Goal: Information Seeking & Learning: Understand process/instructions

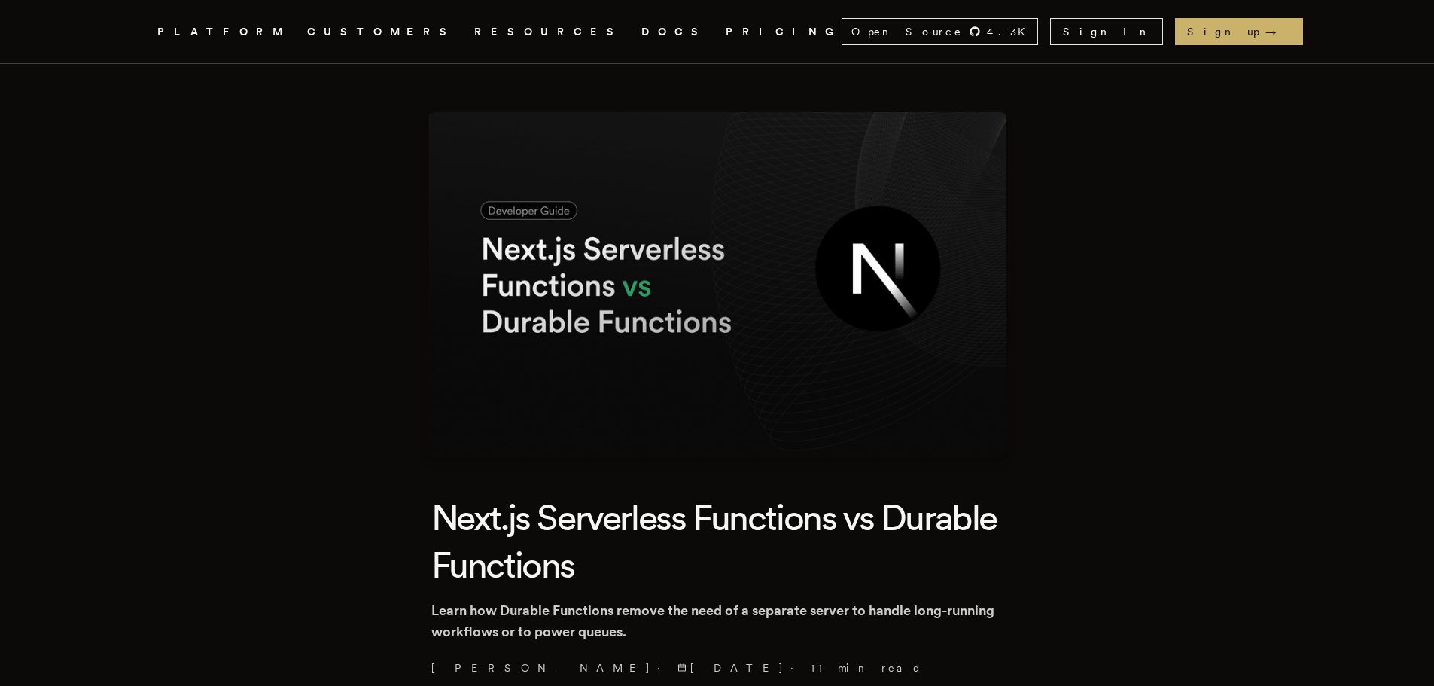
click at [726, 37] on link "PRICING" at bounding box center [784, 32] width 116 height 19
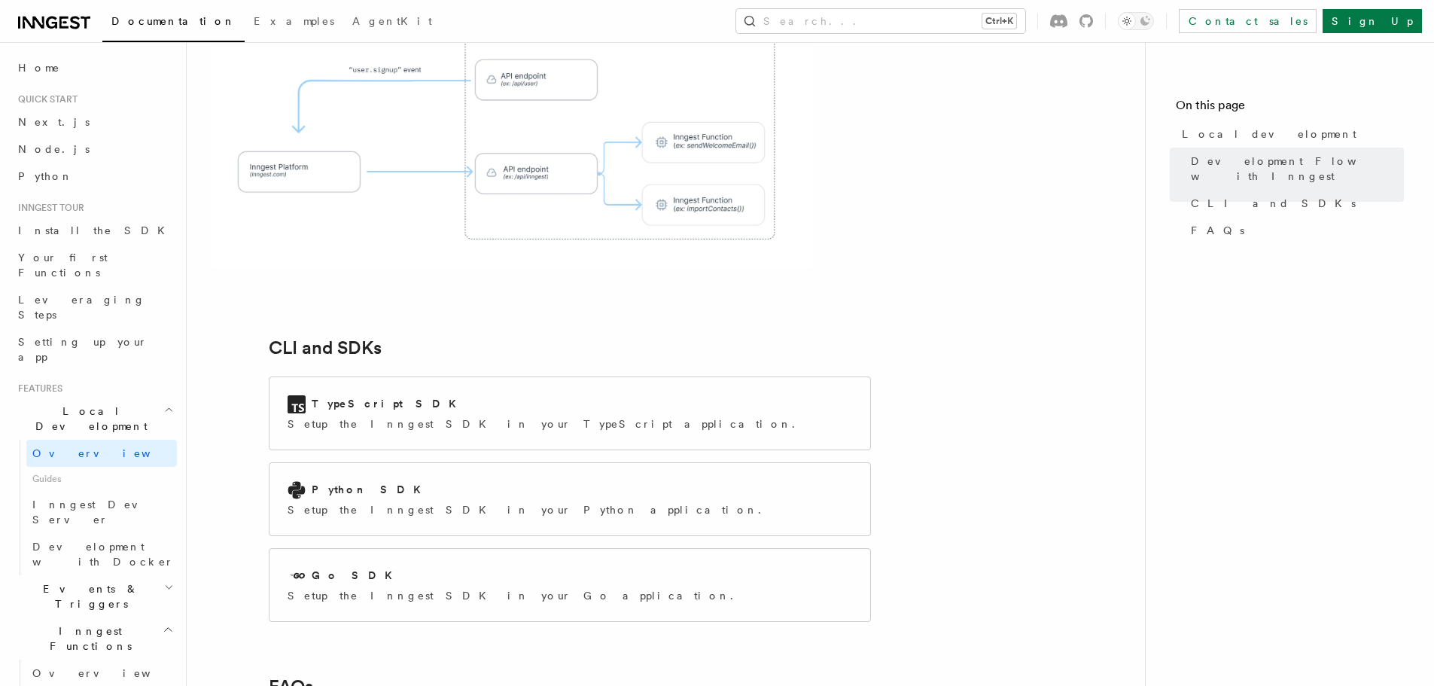
scroll to position [1731, 0]
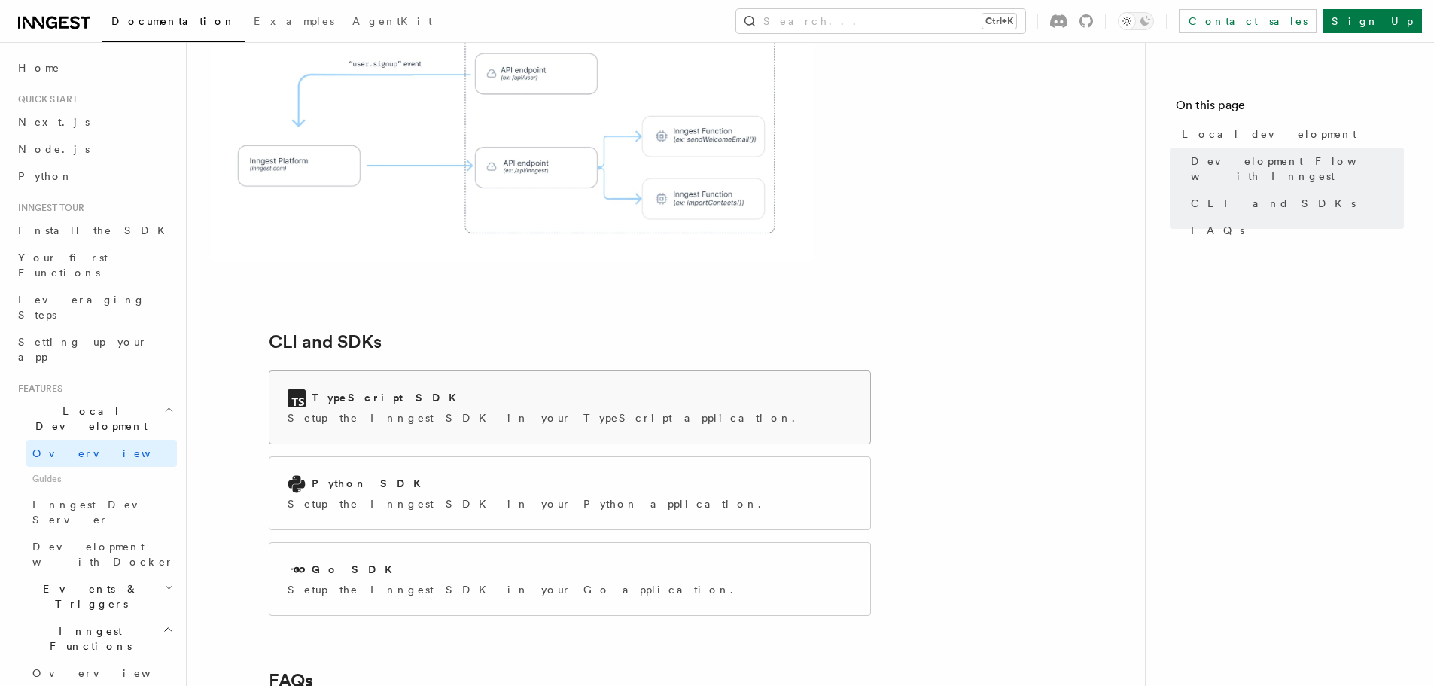
click at [584, 371] on div "TypeScript SDK Setup the Inngest SDK in your TypeScript application." at bounding box center [570, 407] width 601 height 72
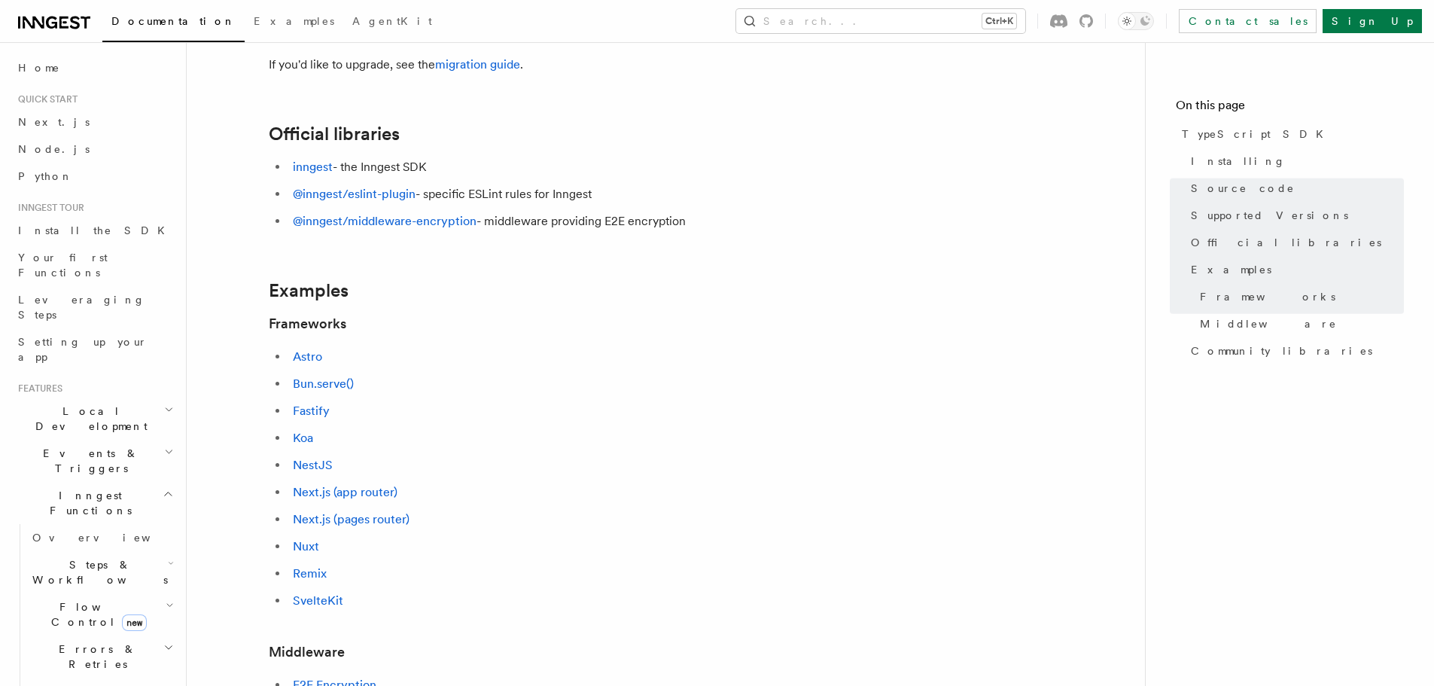
scroll to position [602, 0]
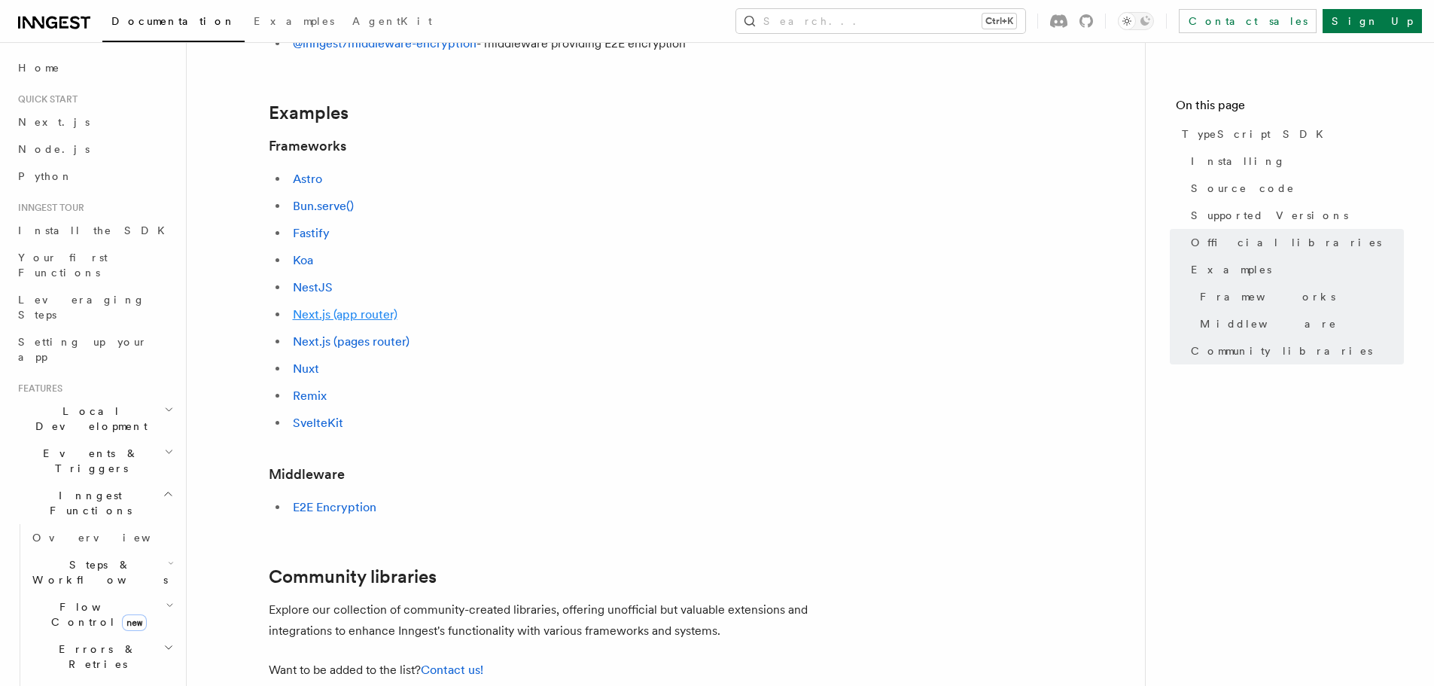
click at [354, 316] on link "Next.js (app router)" at bounding box center [345, 314] width 105 height 14
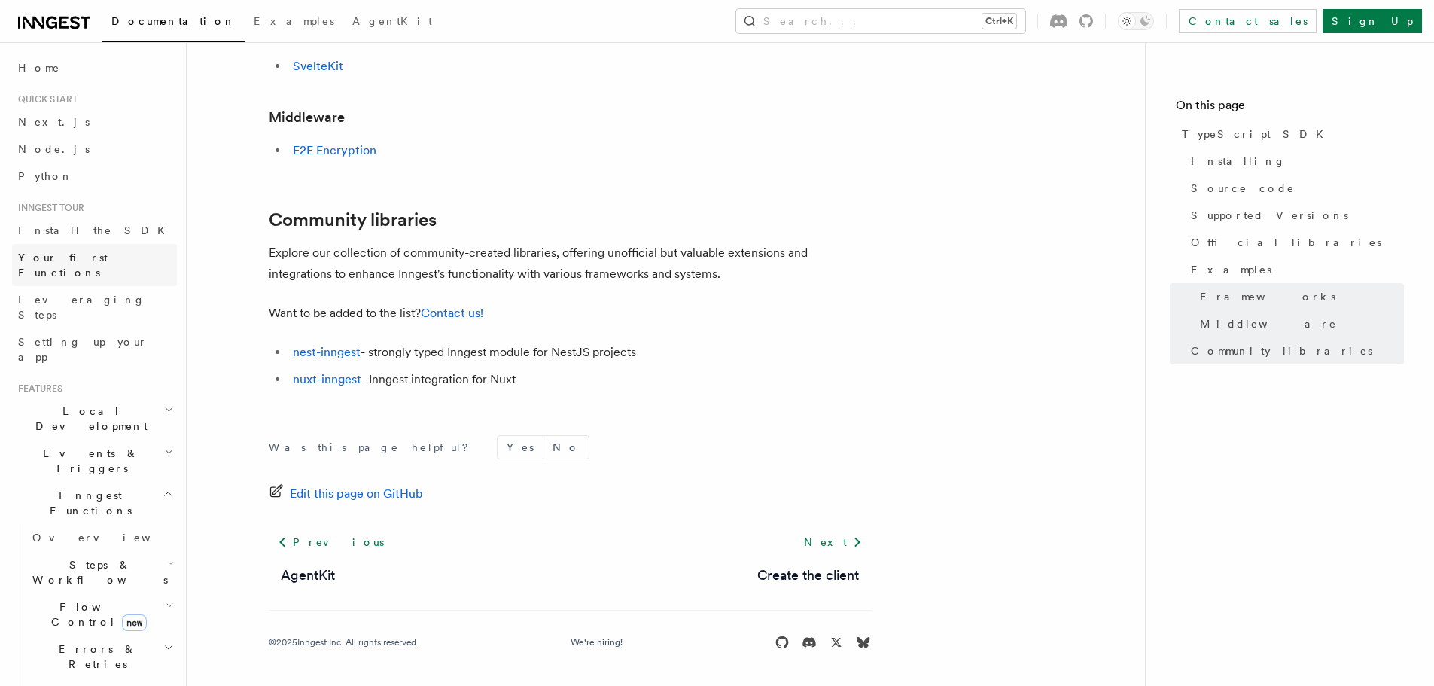
click at [105, 257] on span "Your first Functions" at bounding box center [63, 264] width 90 height 27
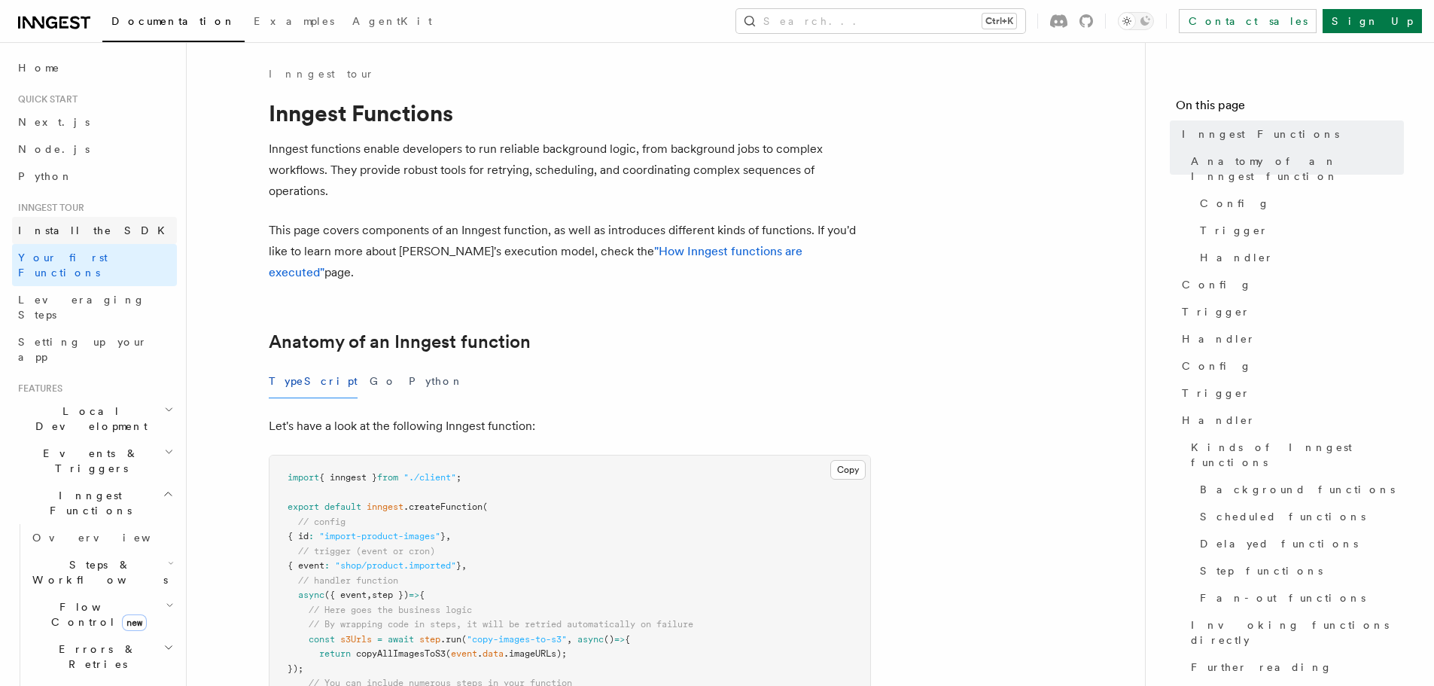
click at [95, 219] on link "Install the SDK" at bounding box center [94, 230] width 165 height 27
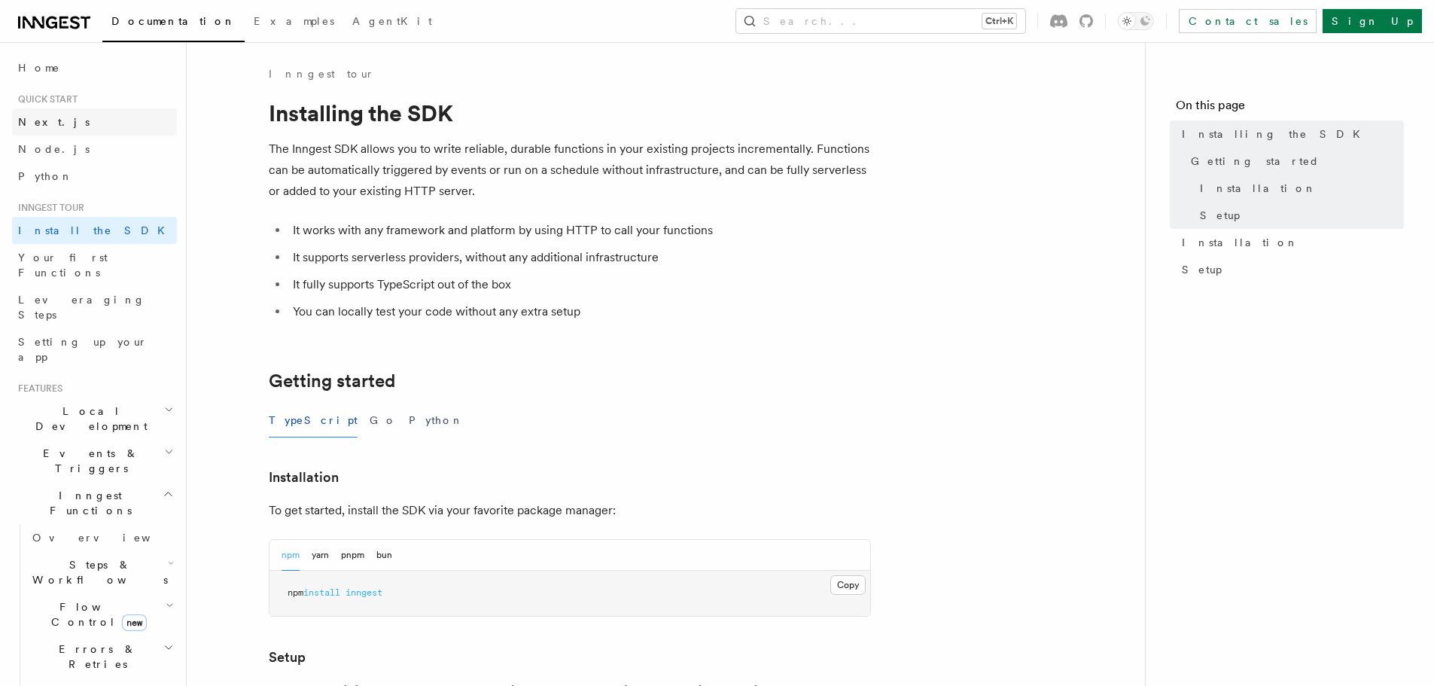
click at [29, 120] on span "Next.js" at bounding box center [54, 122] width 72 height 12
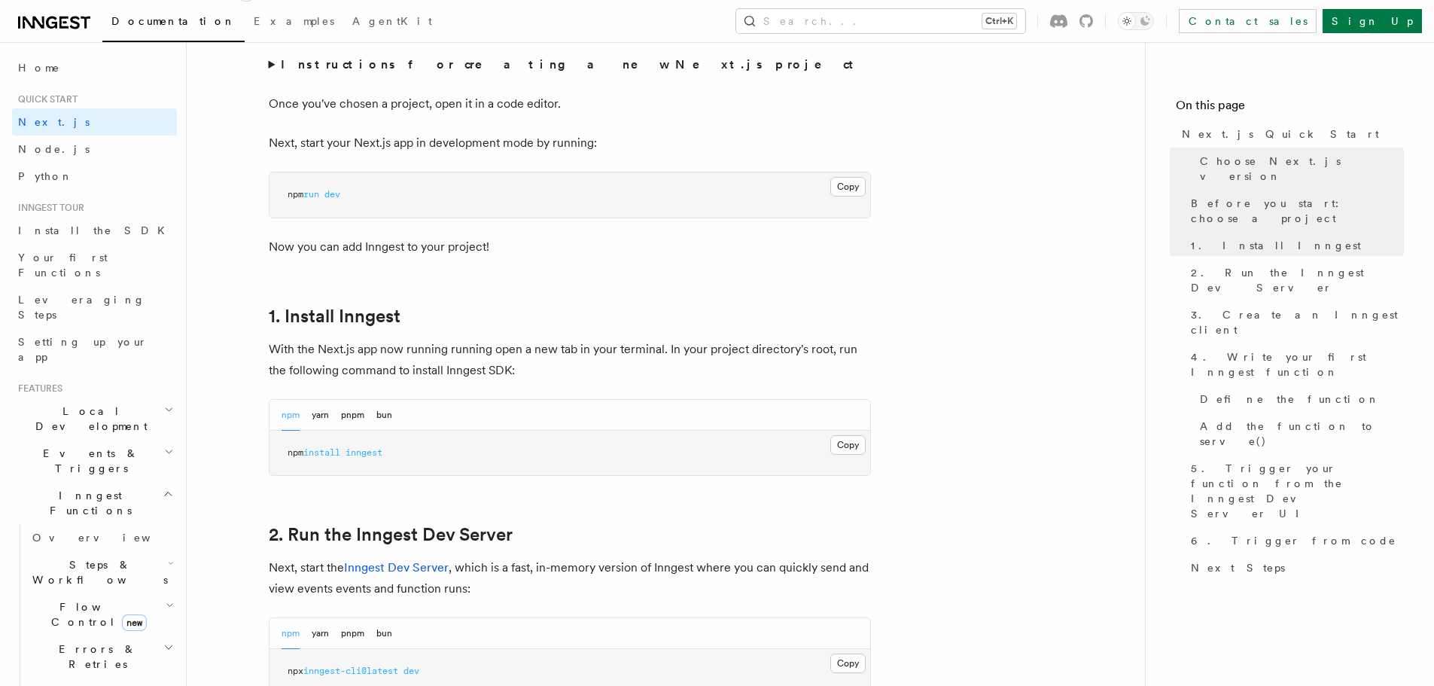
scroll to position [602, 0]
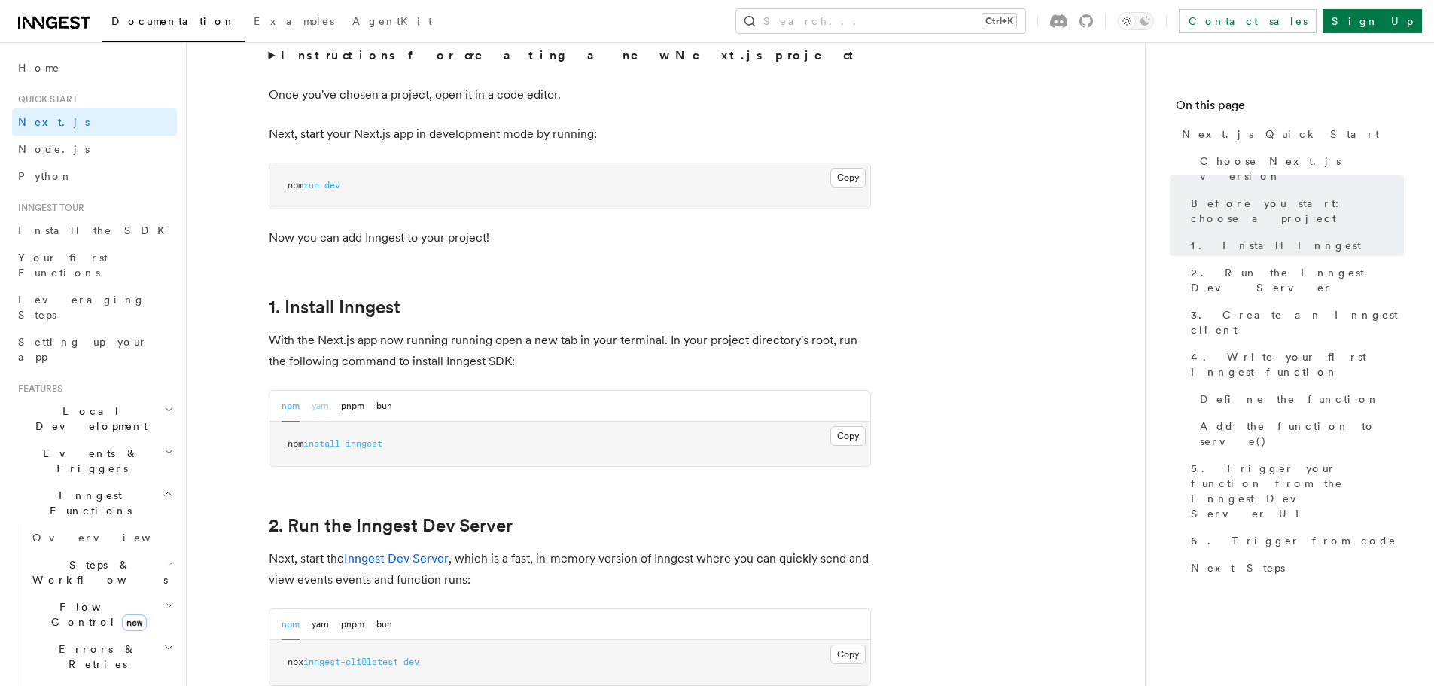
click at [324, 397] on button "yarn" at bounding box center [320, 406] width 17 height 31
click at [324, 448] on span "add" at bounding box center [317, 443] width 16 height 11
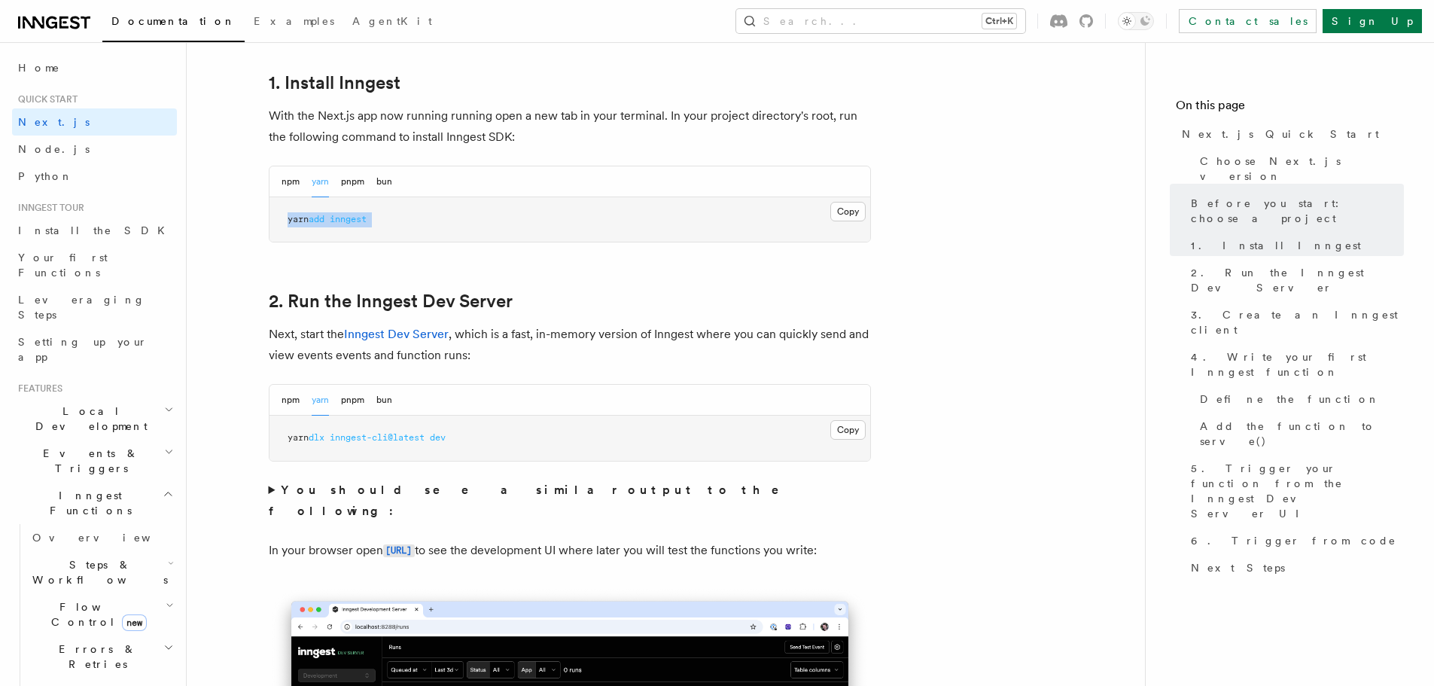
scroll to position [828, 0]
click at [291, 173] on button "npm" at bounding box center [291, 180] width 18 height 31
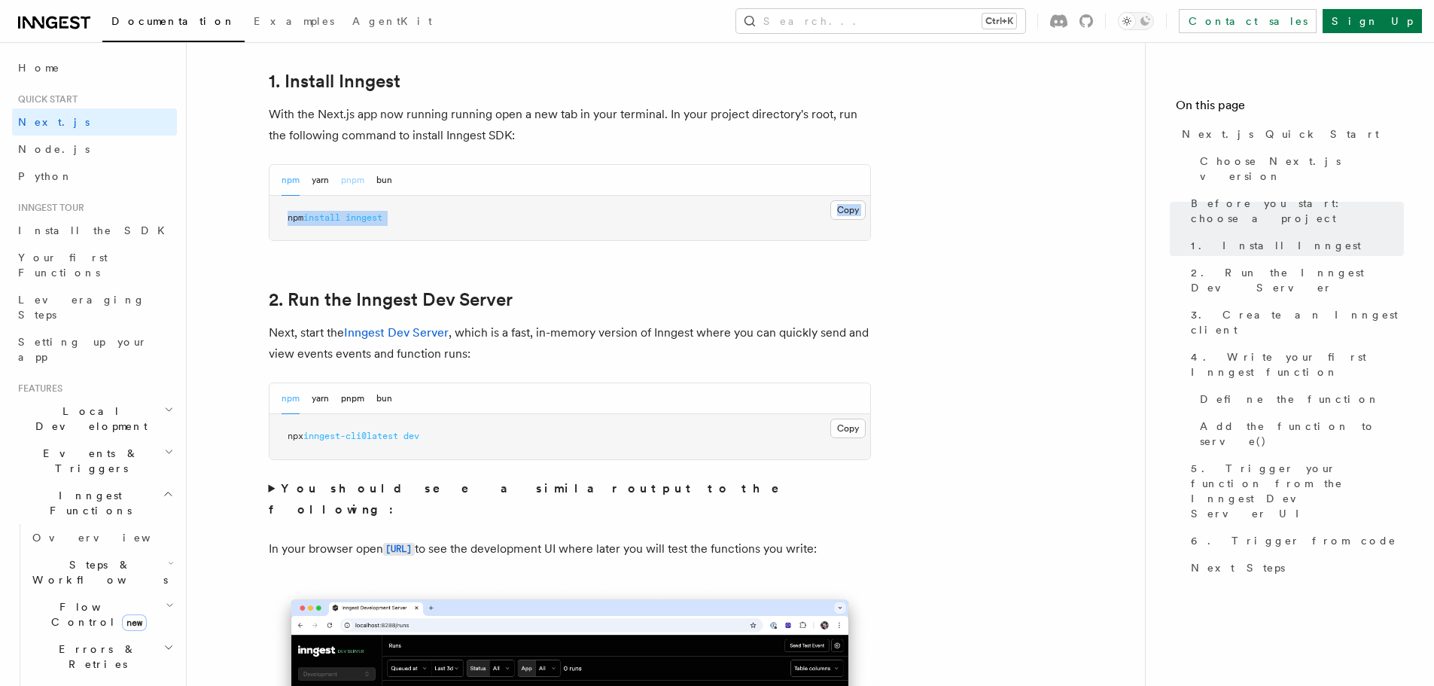
click at [342, 181] on button "pnpm" at bounding box center [352, 180] width 23 height 31
click at [317, 184] on button "yarn" at bounding box center [320, 180] width 17 height 31
click at [330, 215] on span at bounding box center [326, 217] width 5 height 11
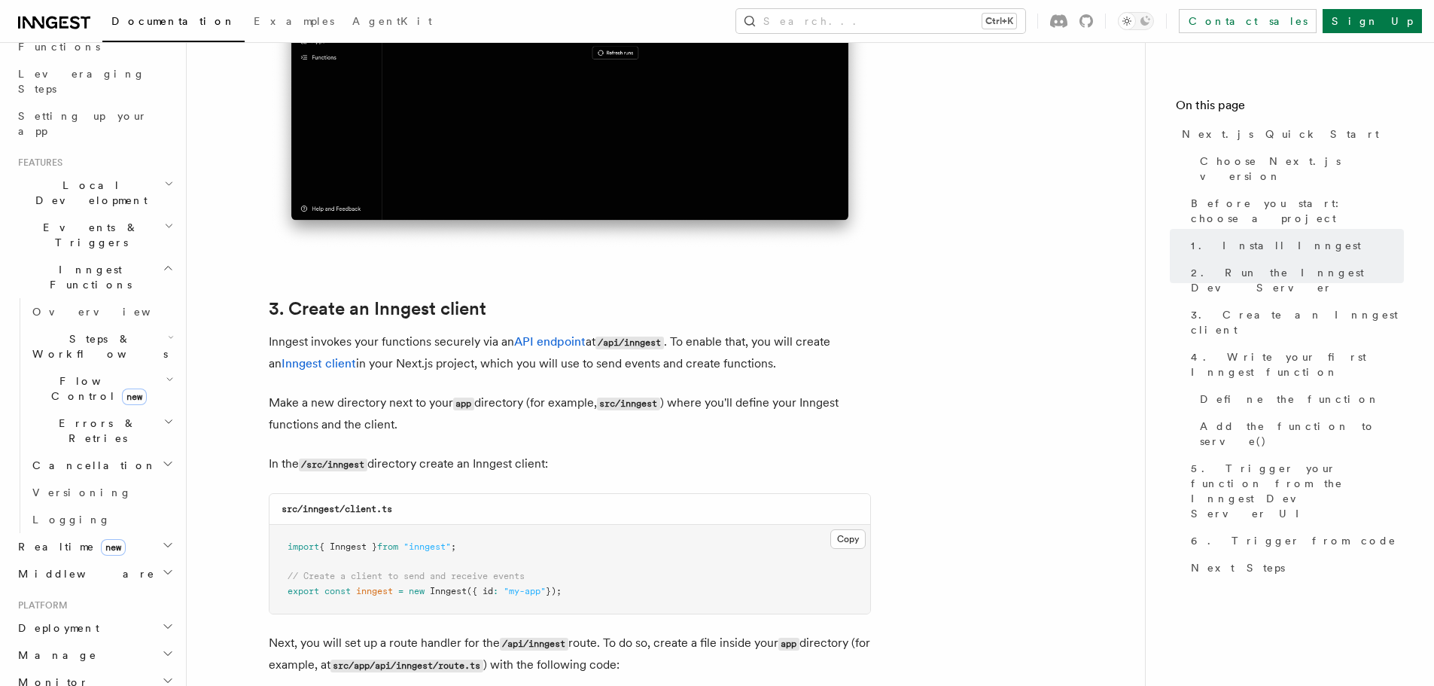
scroll to position [1581, 0]
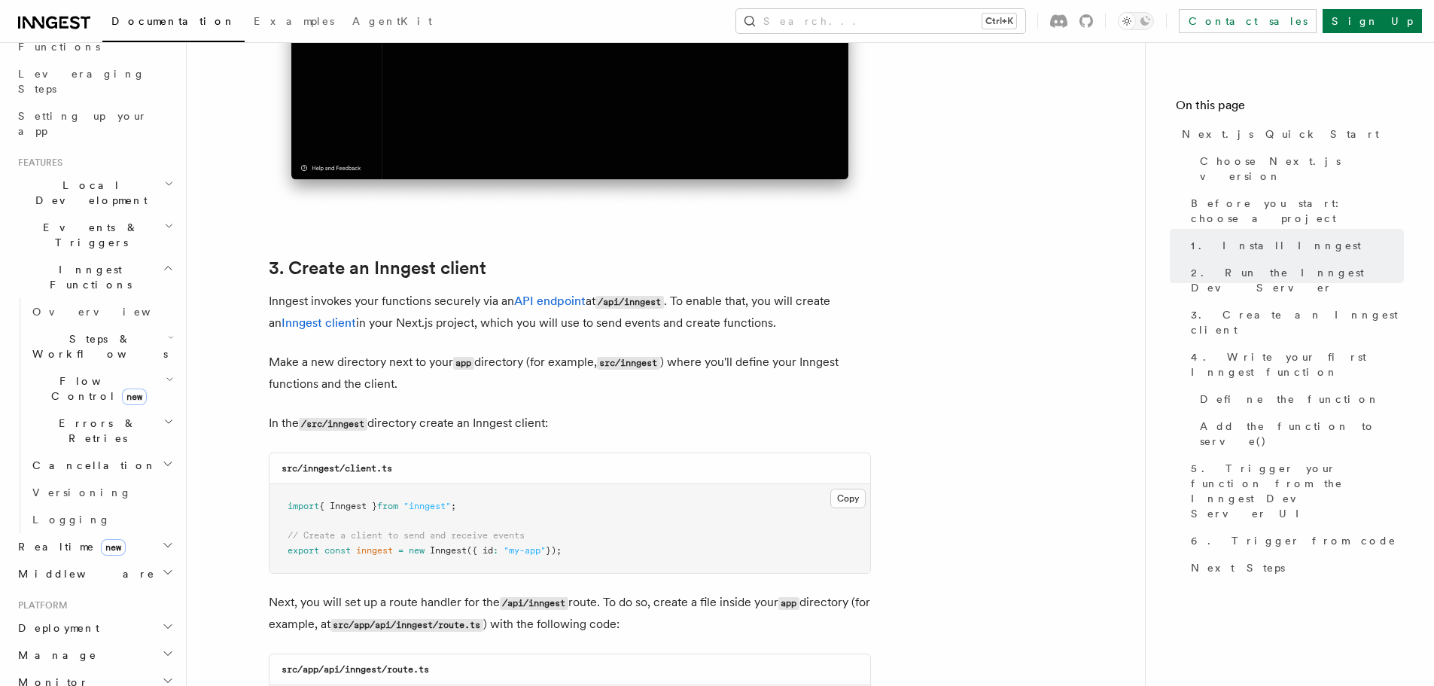
drag, startPoint x: 666, startPoint y: 224, endPoint x: 480, endPoint y: 306, distance: 203.5
click at [480, 306] on p "Inngest invokes your functions securely via an API endpoint at /api/inngest . T…" at bounding box center [570, 312] width 602 height 43
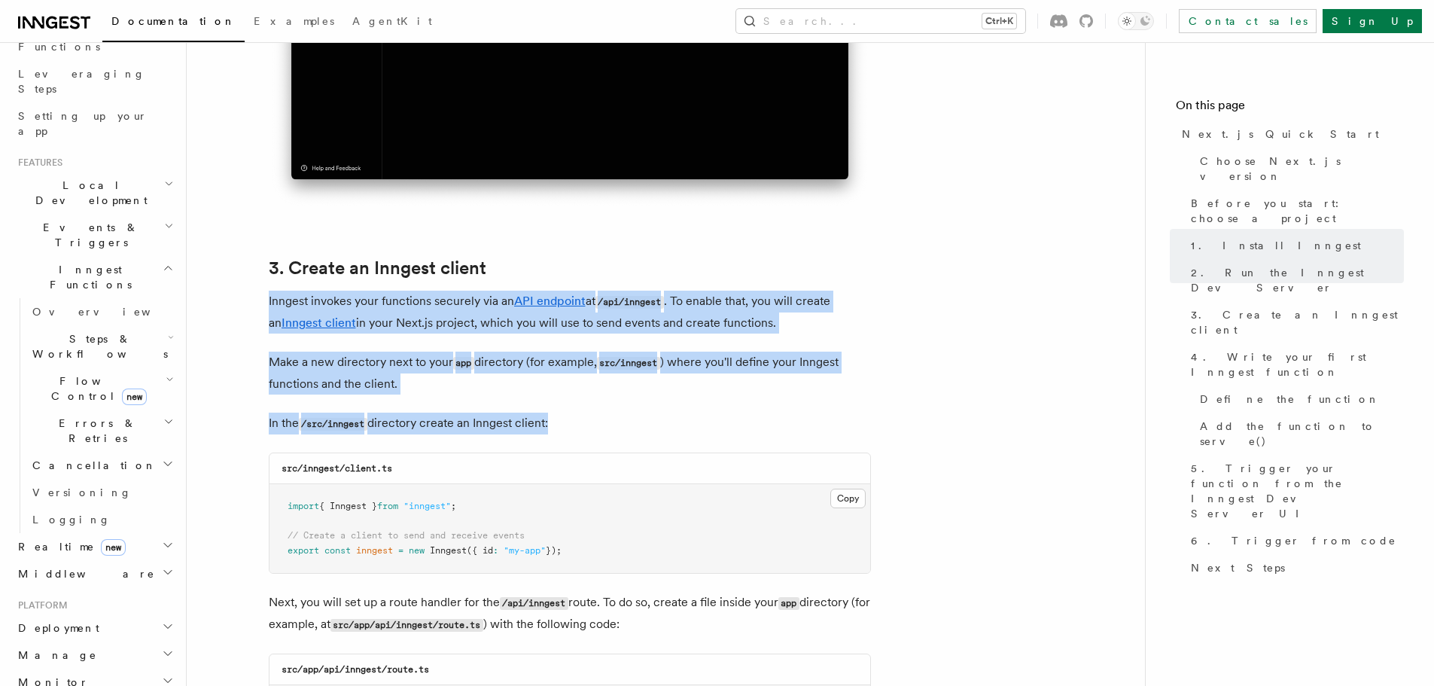
drag, startPoint x: 480, startPoint y: 306, endPoint x: 498, endPoint y: 433, distance: 127.8
copy article "Inngest invokes your functions securely via an API endpoint at /api/inngest . T…"
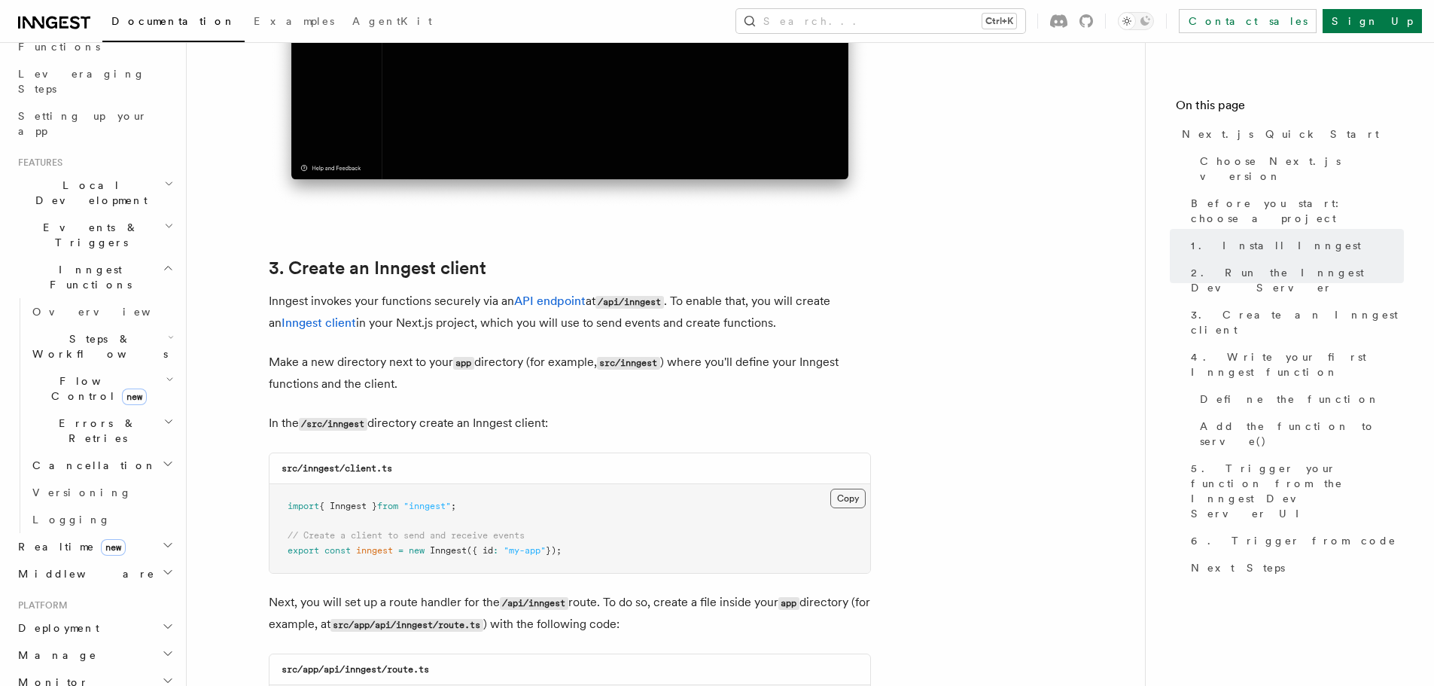
click at [848, 498] on button "Copy Copied" at bounding box center [847, 499] width 35 height 20
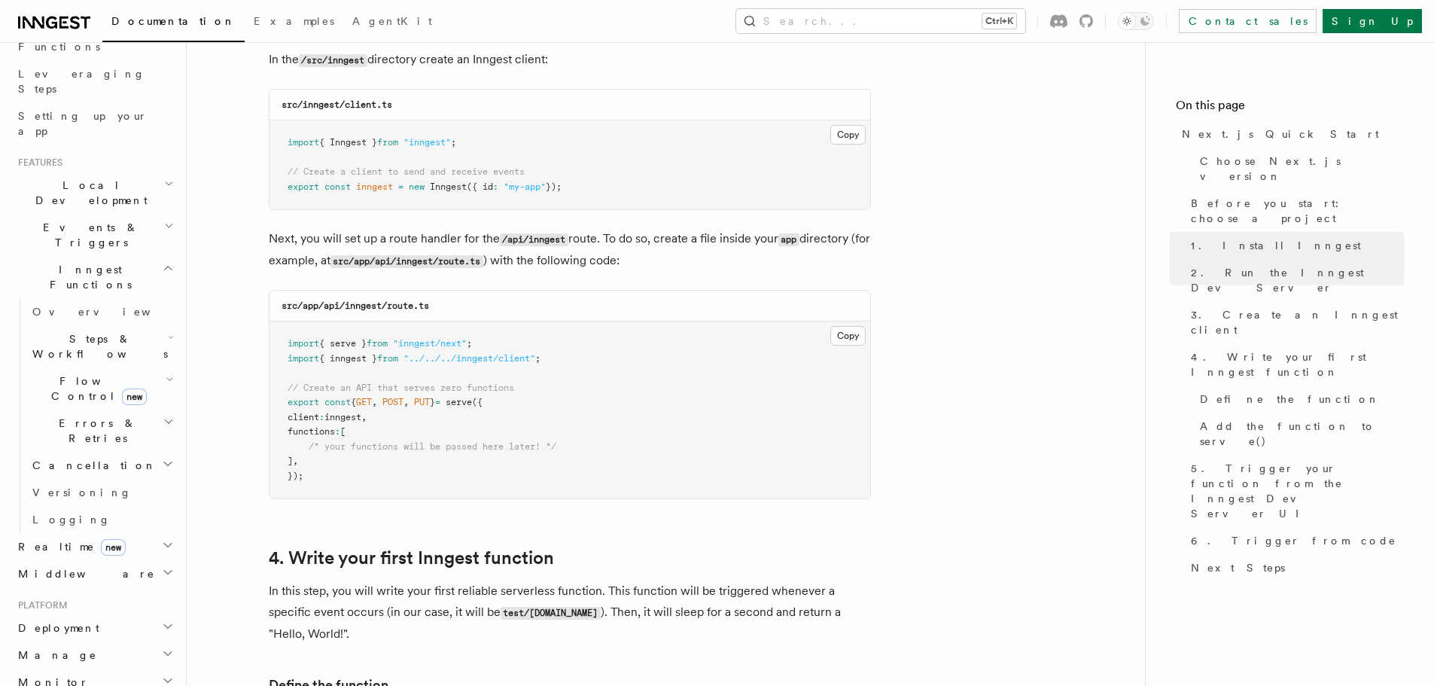
scroll to position [1957, 0]
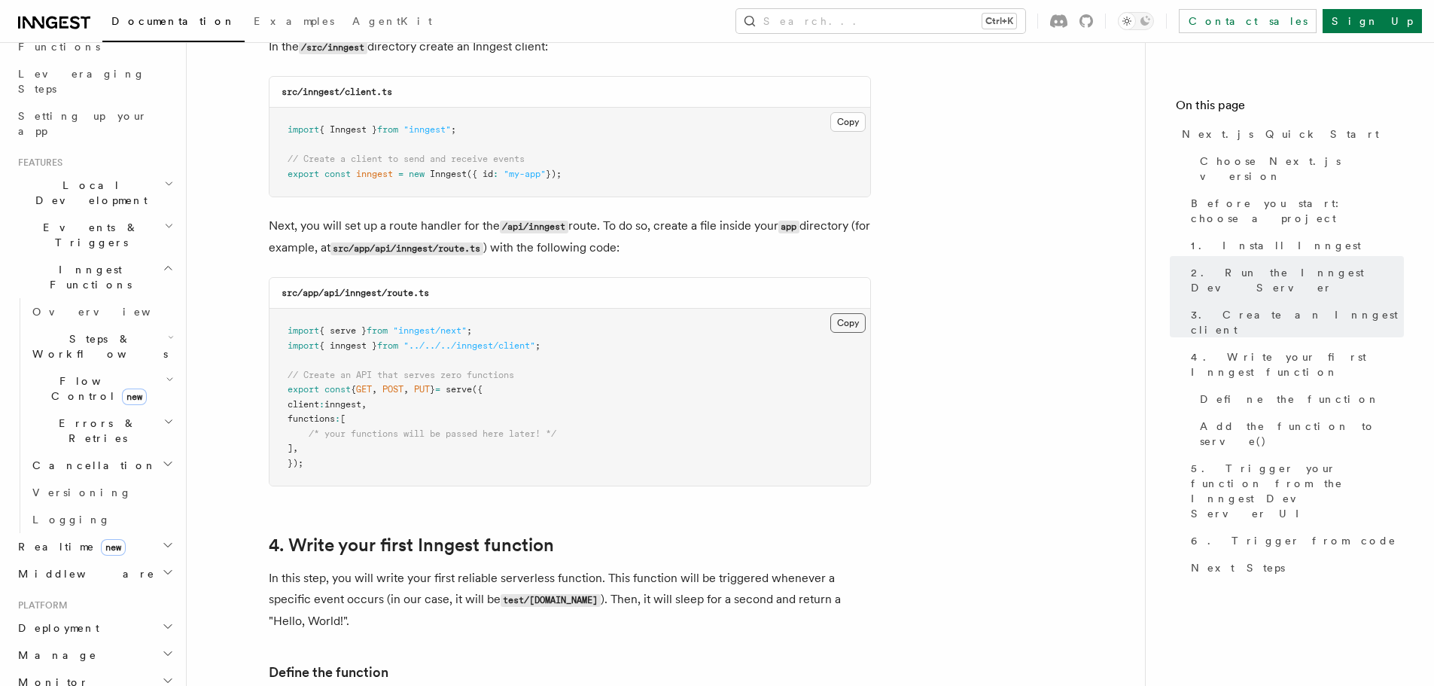
click at [831, 321] on button "Copy Copied" at bounding box center [847, 323] width 35 height 20
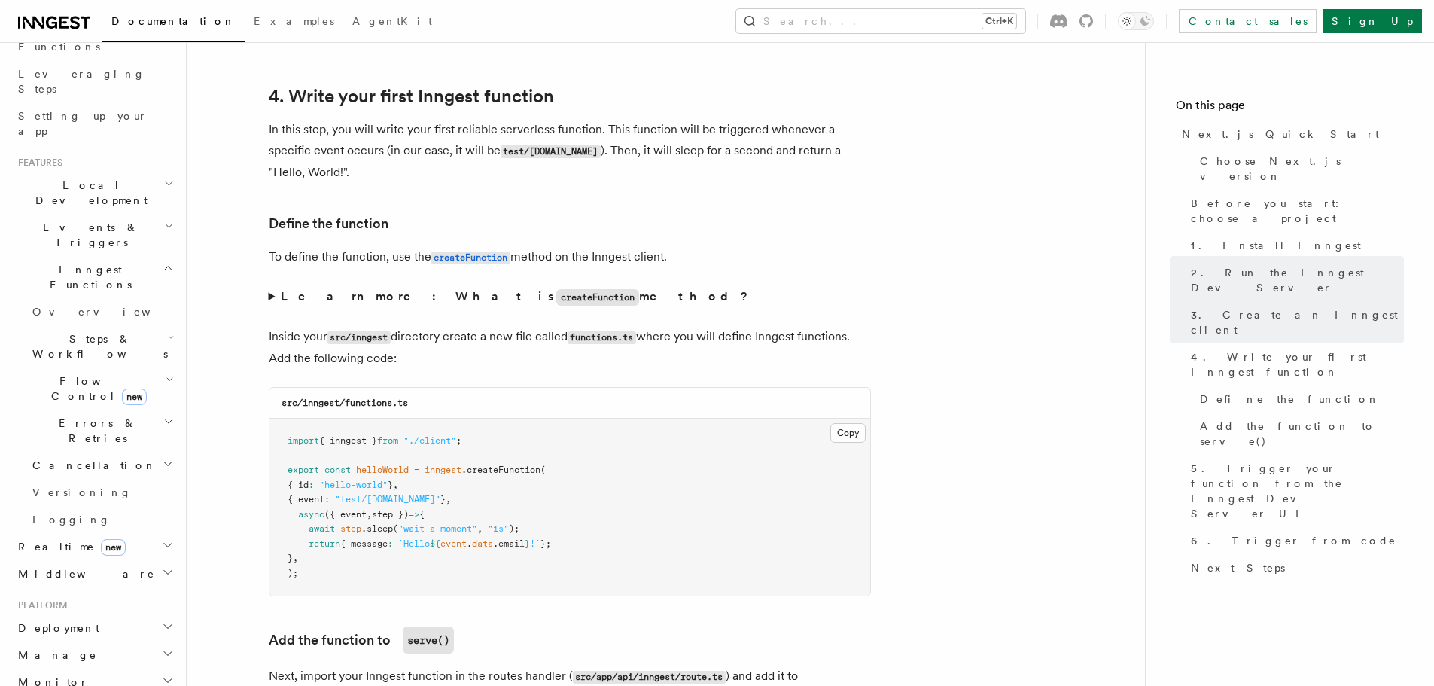
scroll to position [2409, 0]
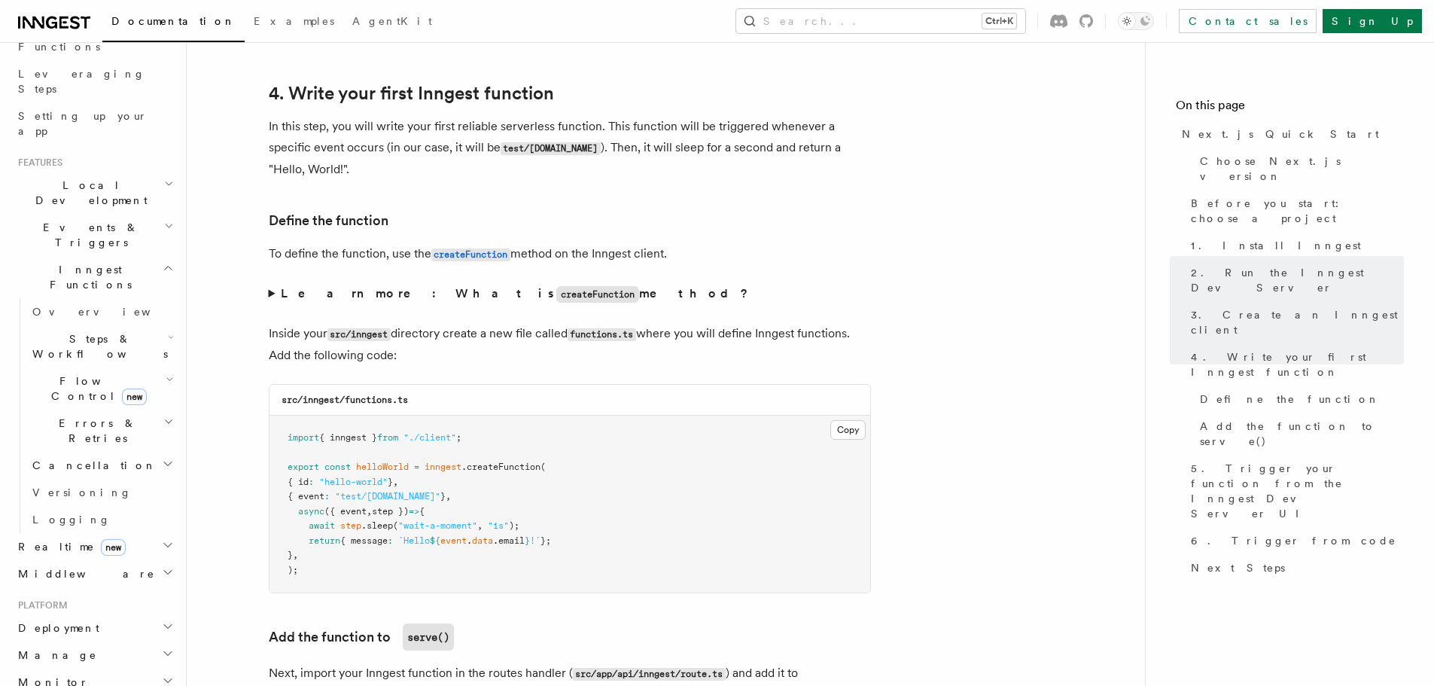
drag, startPoint x: 837, startPoint y: 437, endPoint x: 525, endPoint y: 392, distance: 315.6
click at [837, 437] on button "Copy Copied" at bounding box center [847, 430] width 35 height 20
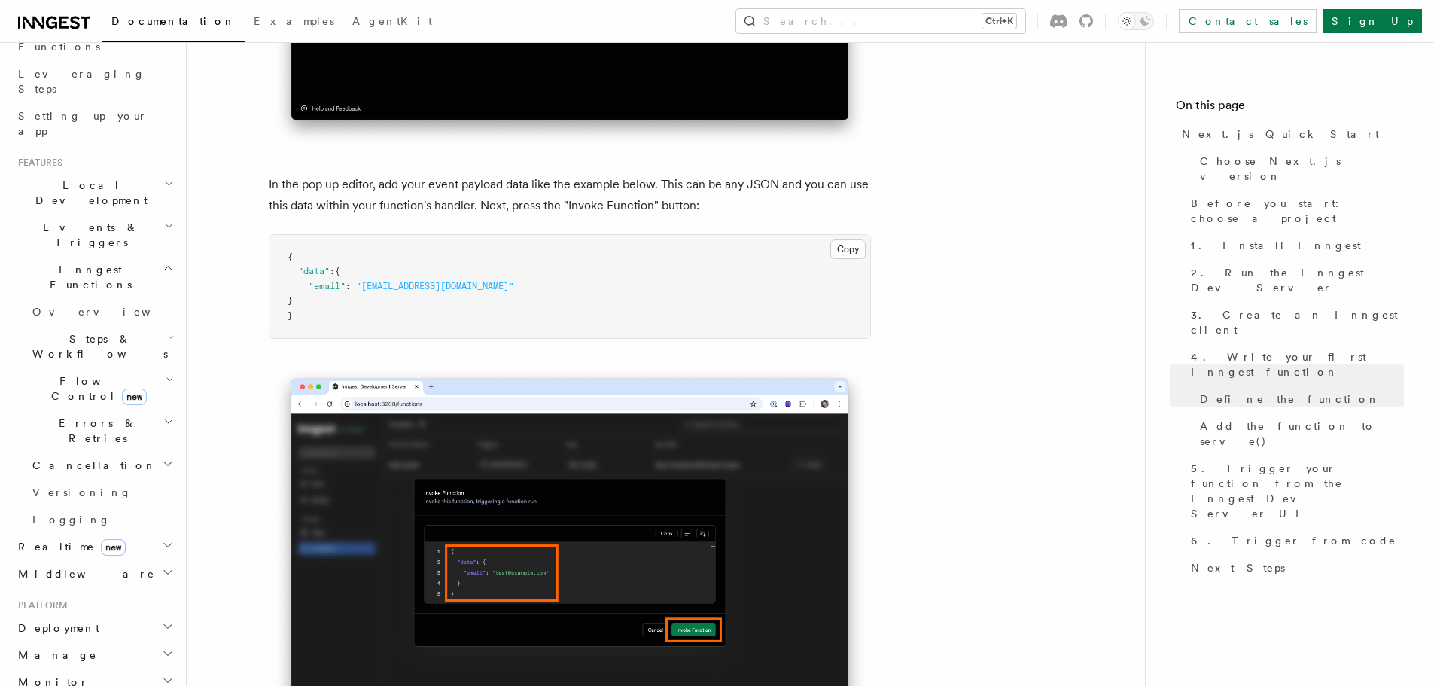
scroll to position [4442, 0]
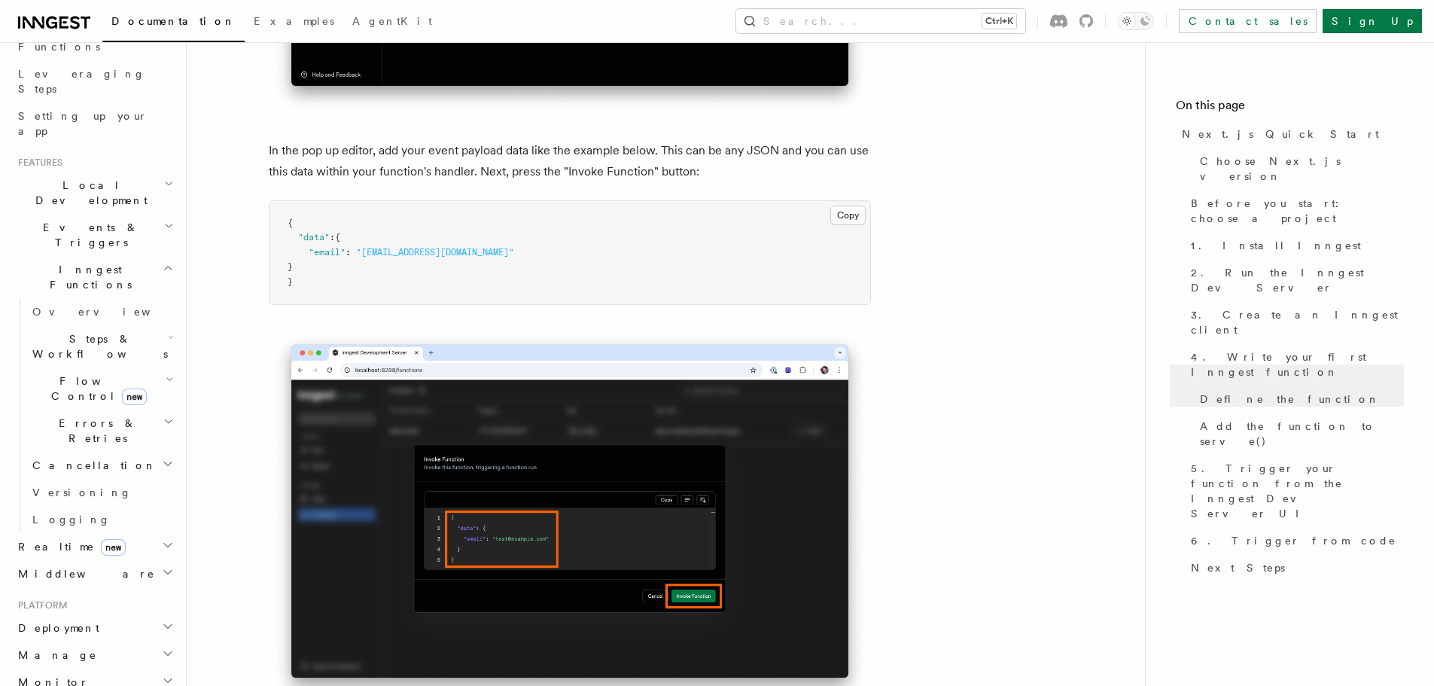
click at [591, 159] on p "In the pop up editor, add your event payload data like the example below. This …" at bounding box center [570, 161] width 602 height 42
click at [584, 169] on p "In the pop up editor, add your event payload data like the example below. This …" at bounding box center [570, 161] width 602 height 42
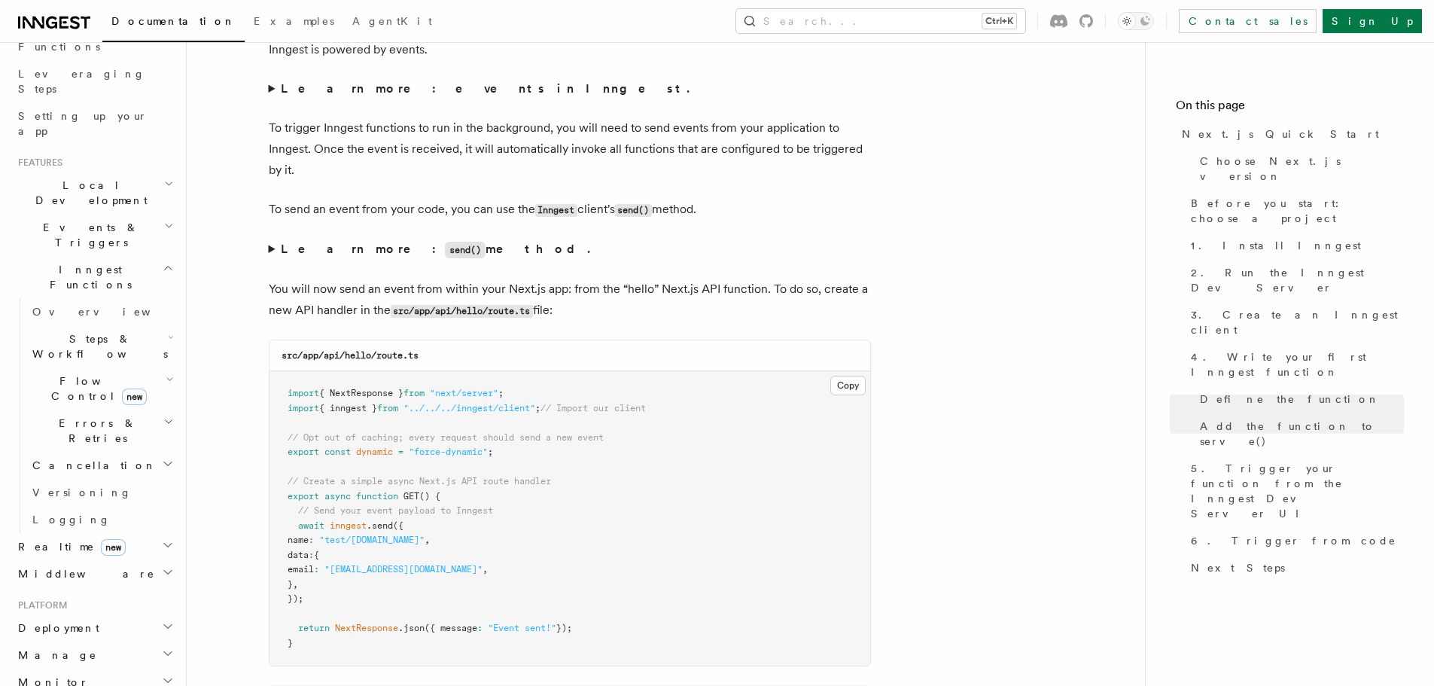
scroll to position [7679, 0]
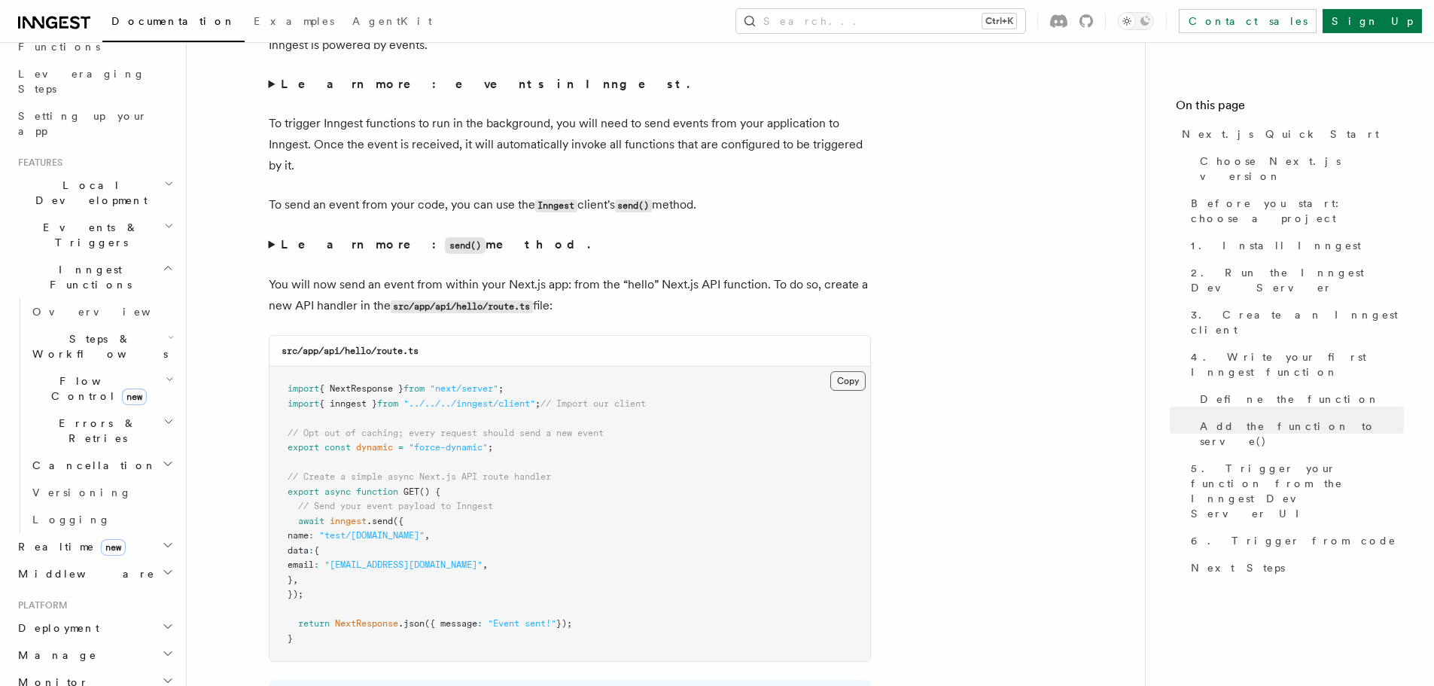
click at [838, 375] on button "Copy Copied" at bounding box center [847, 381] width 35 height 20
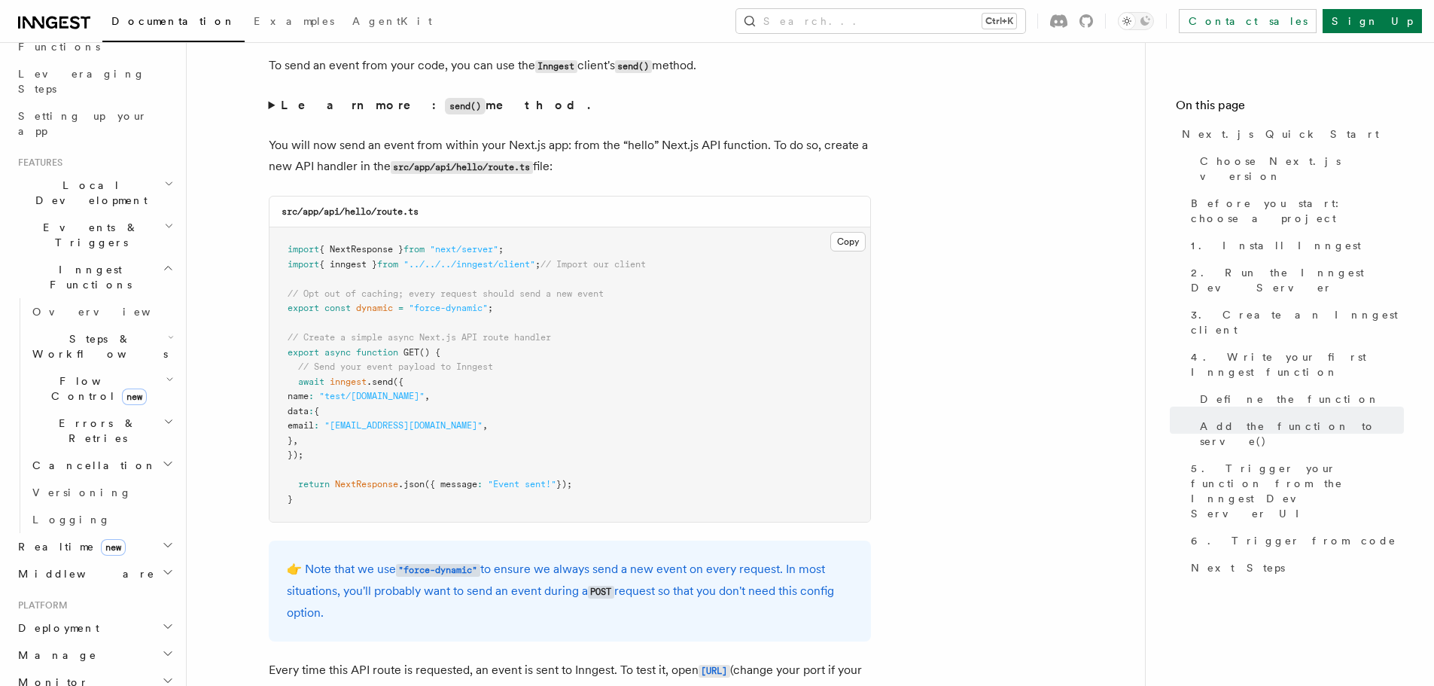
scroll to position [7829, 0]
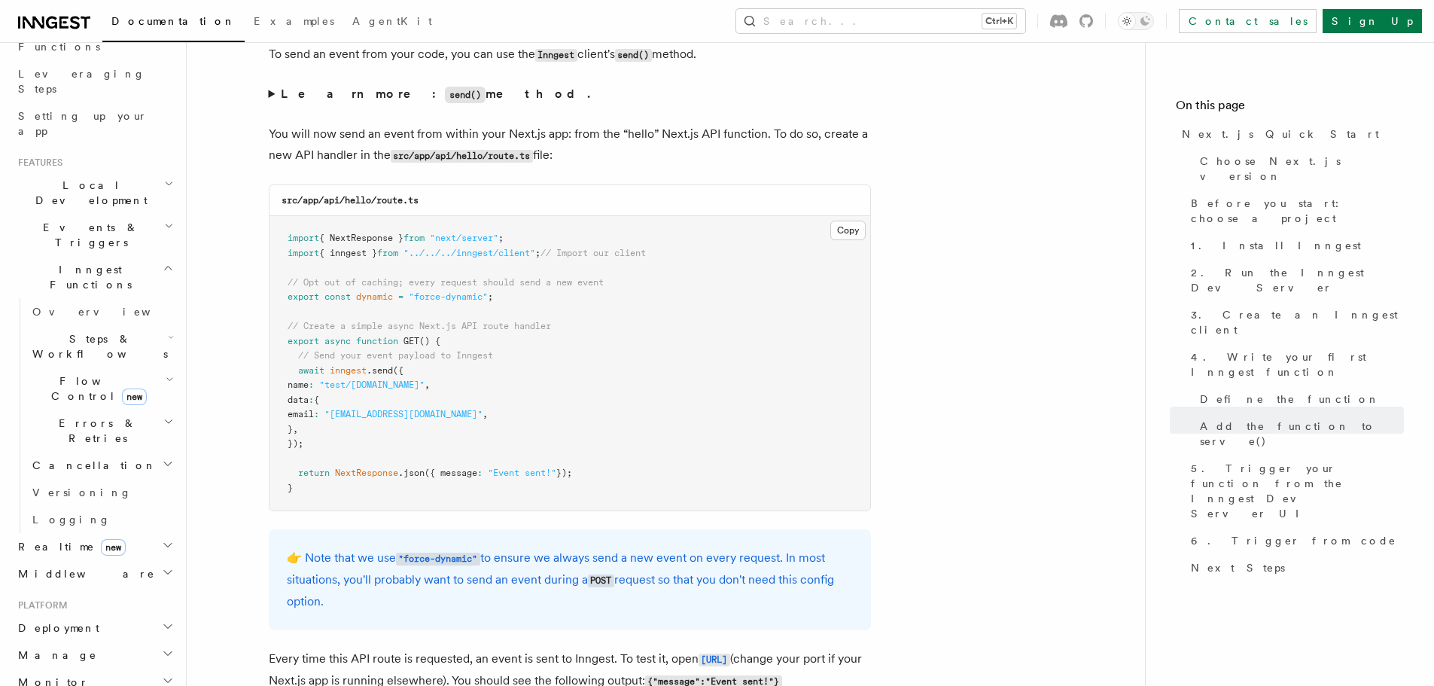
drag, startPoint x: 724, startPoint y: 257, endPoint x: 545, endPoint y: 279, distance: 180.6
click at [545, 279] on span "// Opt out of caching; every request should send a new event" at bounding box center [446, 282] width 316 height 11
copy code "// Opt out of caching; every request should send a new event"
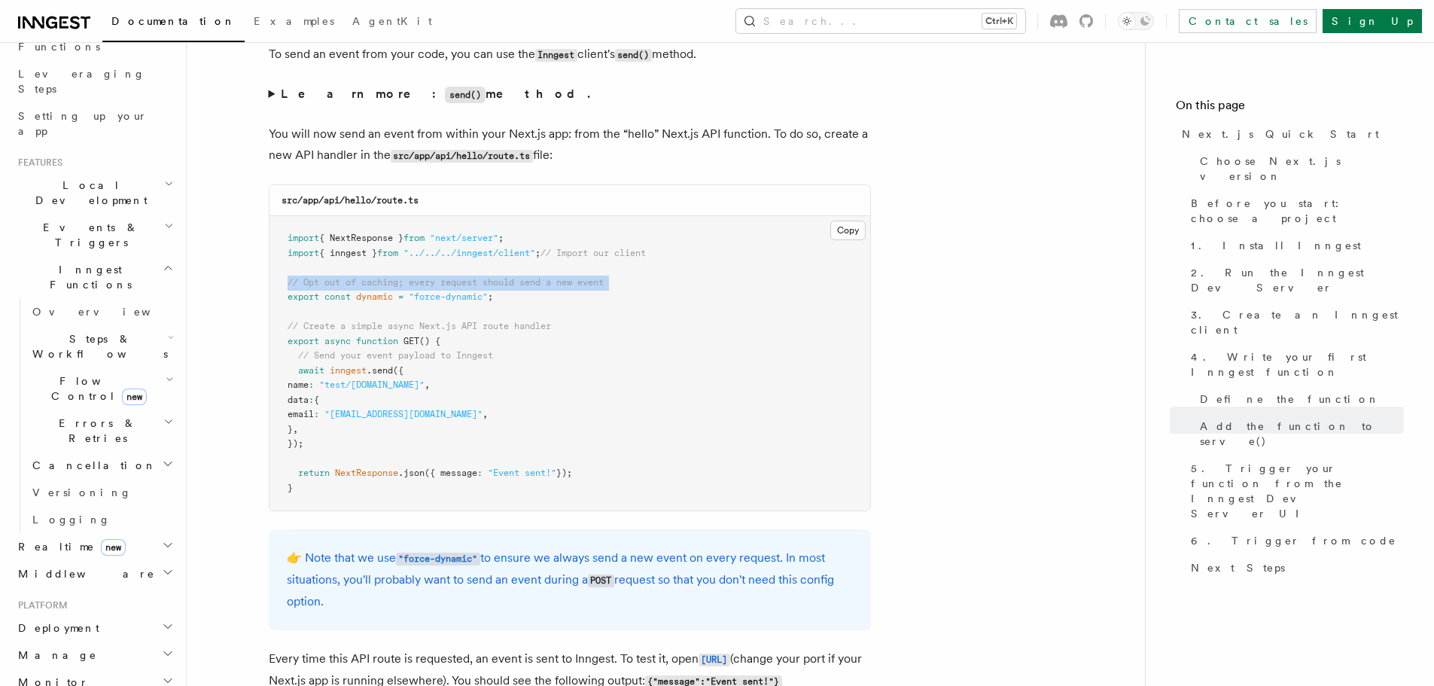
click at [482, 291] on span ""force-dynamic"" at bounding box center [448, 296] width 79 height 11
copy code "export const dynamic = "force-dynamic" ;"
click at [380, 369] on span ".send" at bounding box center [380, 370] width 26 height 11
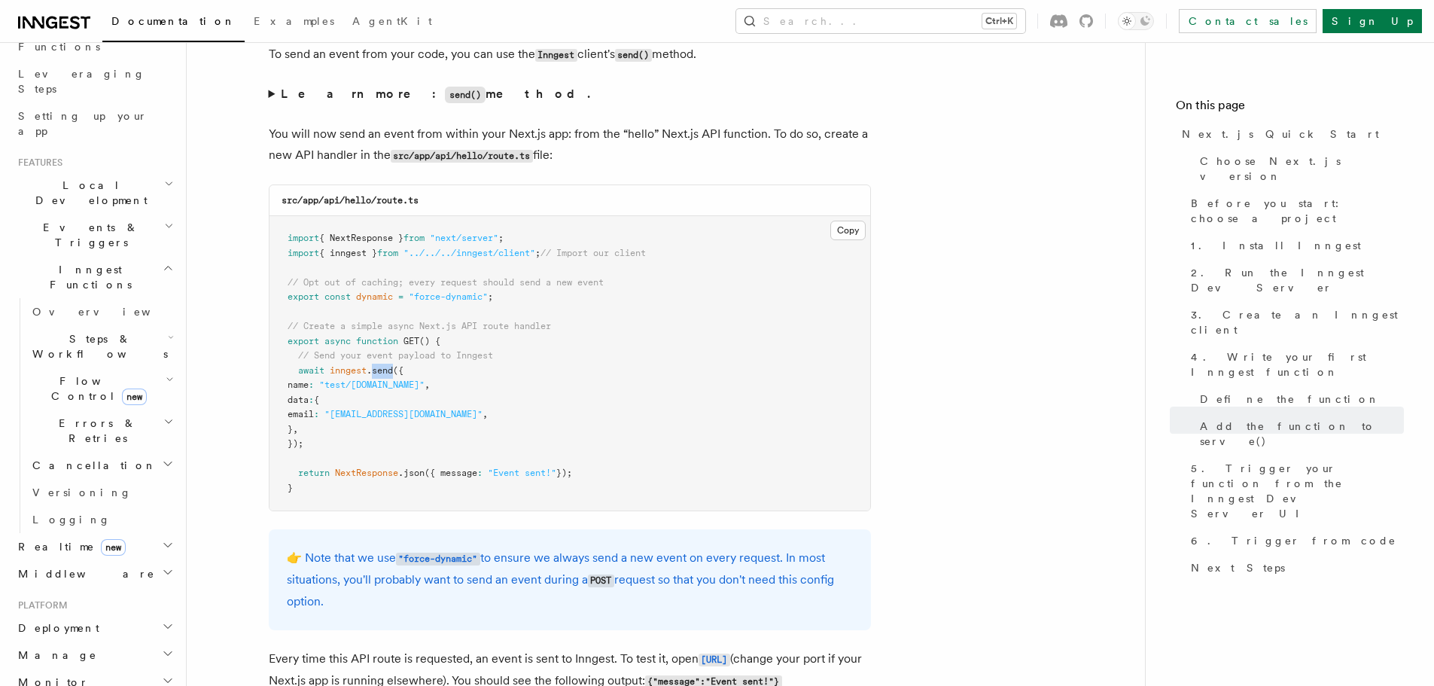
click at [380, 369] on span ".send" at bounding box center [380, 370] width 26 height 11
drag, startPoint x: 380, startPoint y: 369, endPoint x: 400, endPoint y: 437, distance: 71.2
click at [394, 439] on pre "import { NextResponse } from "next/server" ; import { inngest } from "../../../…" at bounding box center [570, 363] width 601 height 294
copy code "await inngest .send ({ name : "test/hello.world" , data : { email : "testUser@e…"
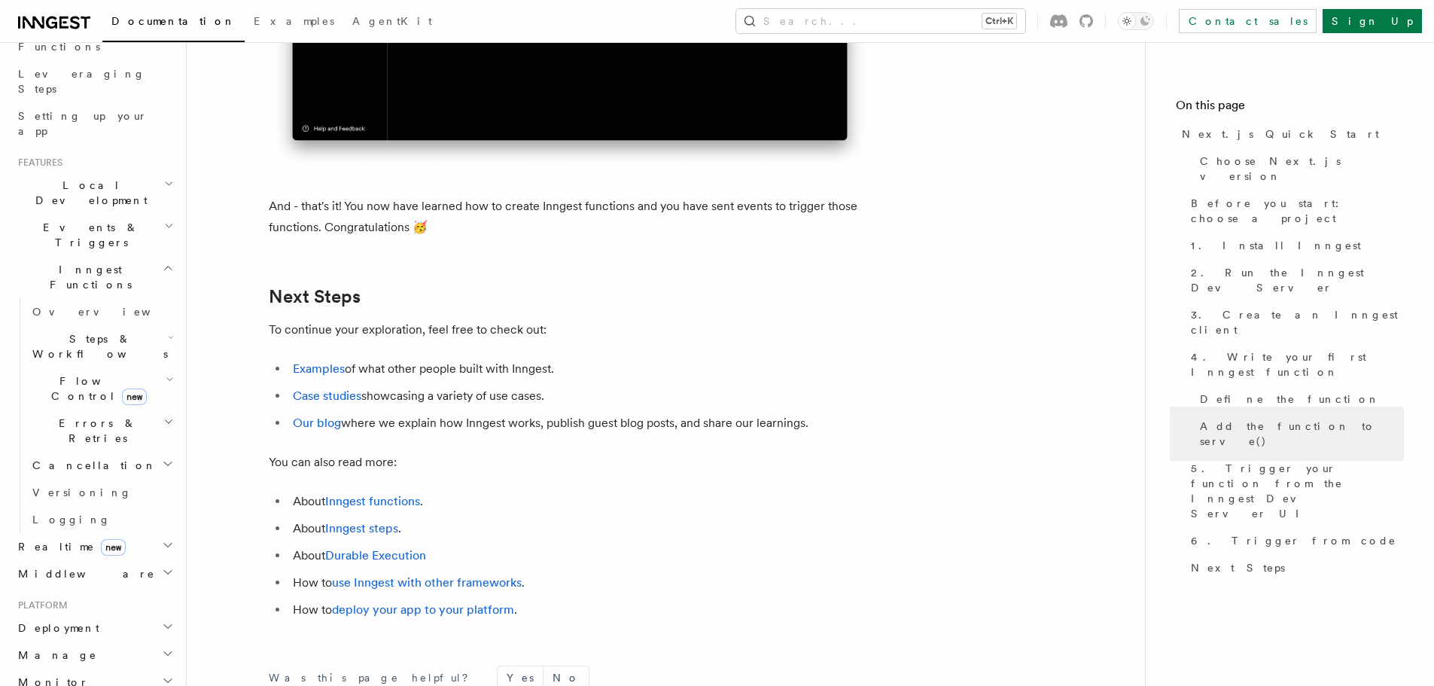
scroll to position [9259, 0]
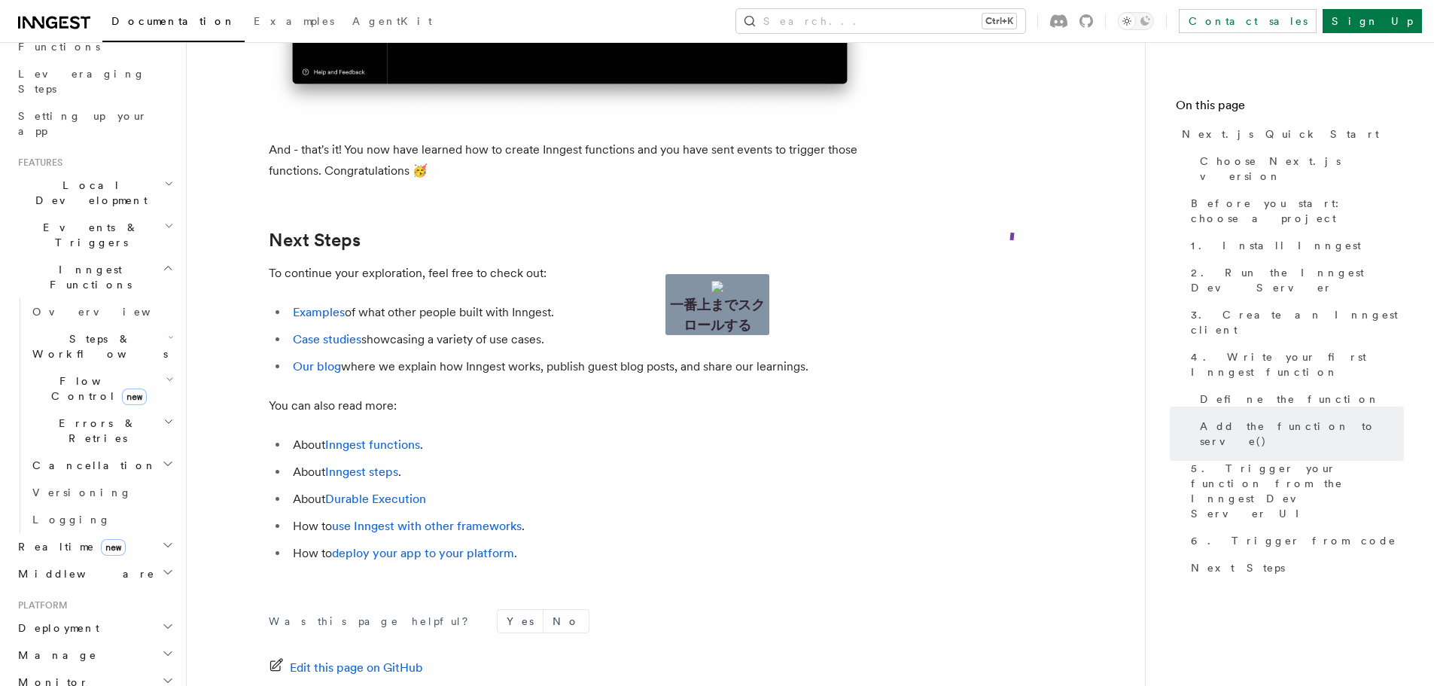
drag, startPoint x: 1012, startPoint y: 240, endPoint x: 982, endPoint y: 78, distance: 165.2
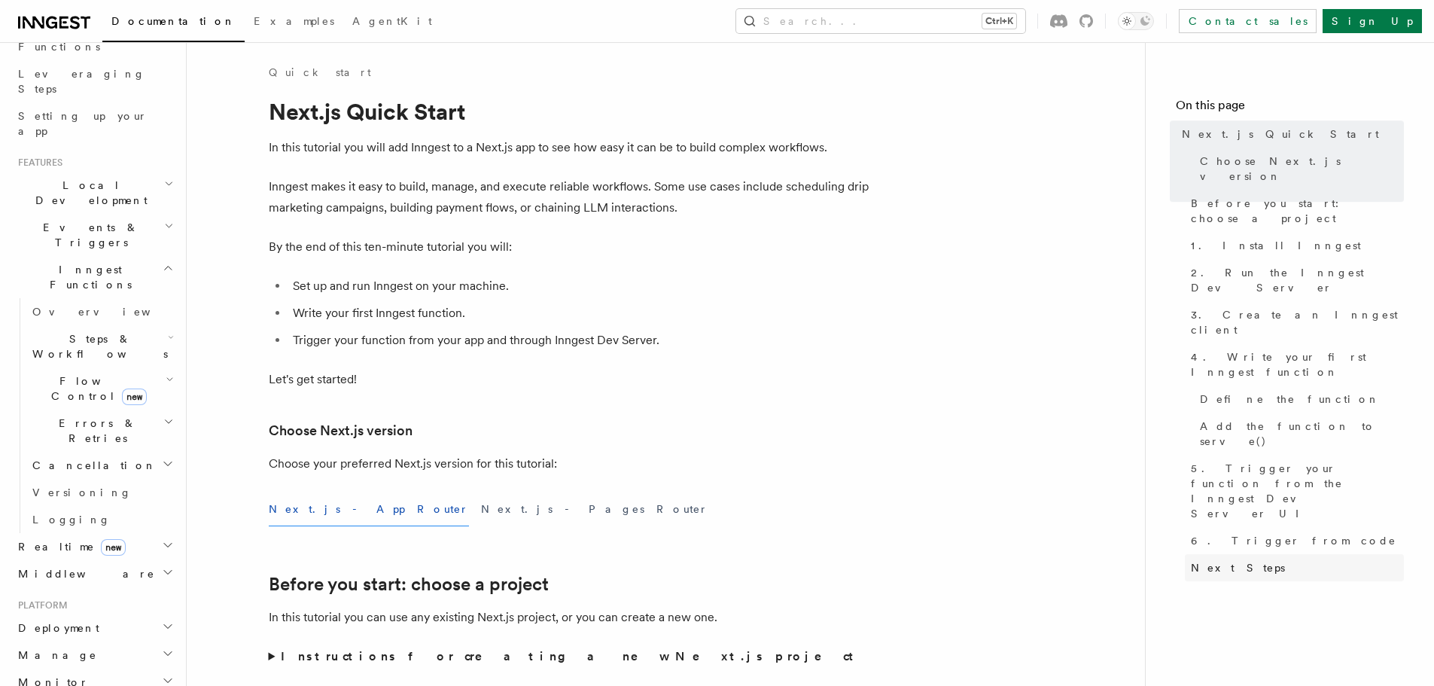
scroll to position [0, 0]
click at [1211, 560] on span "Next Steps" at bounding box center [1238, 567] width 94 height 15
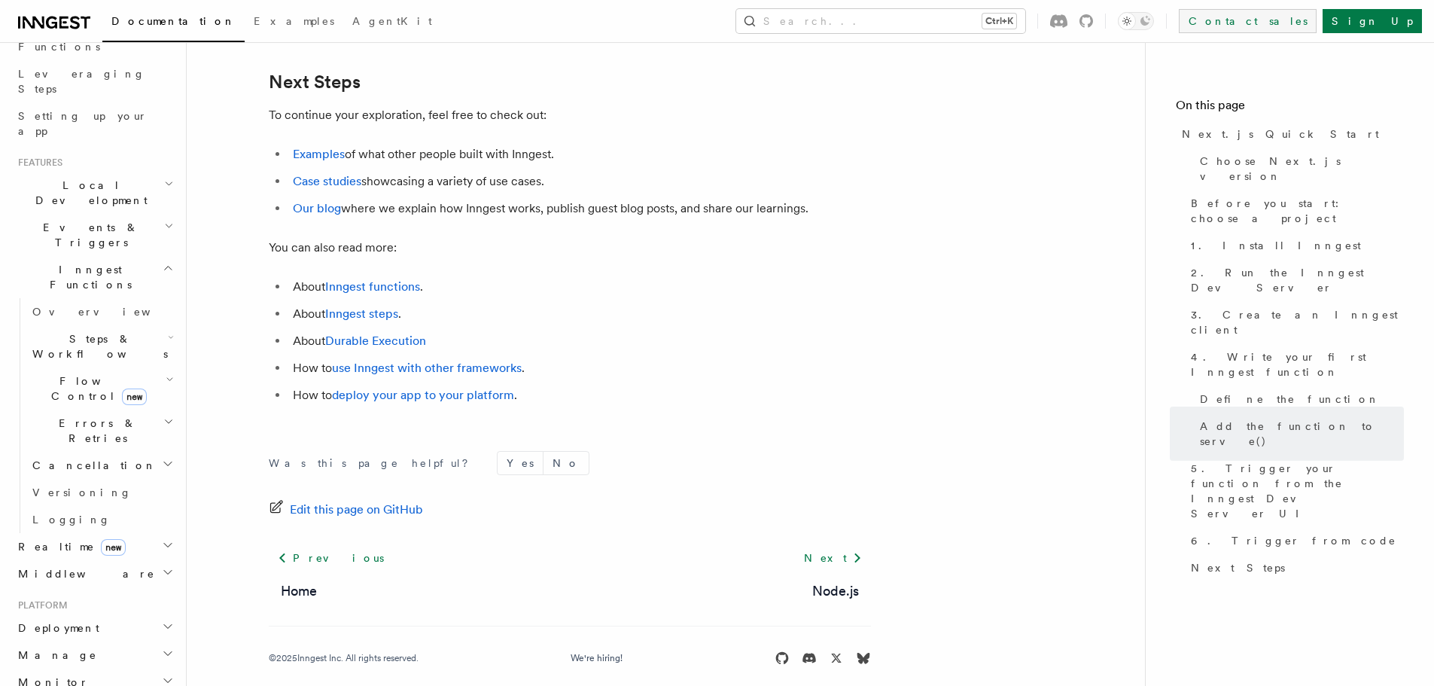
scroll to position [9437, 0]
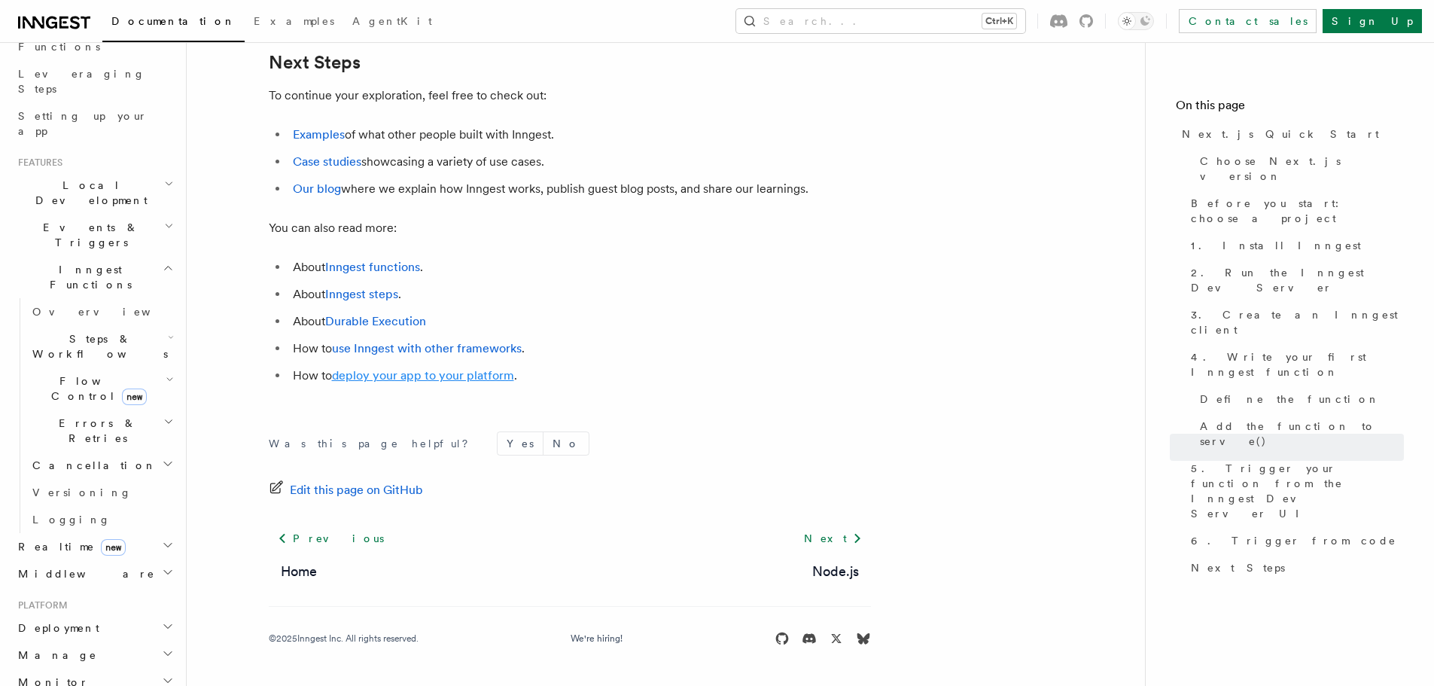
click at [393, 382] on link "deploy your app to your platform" at bounding box center [423, 375] width 182 height 14
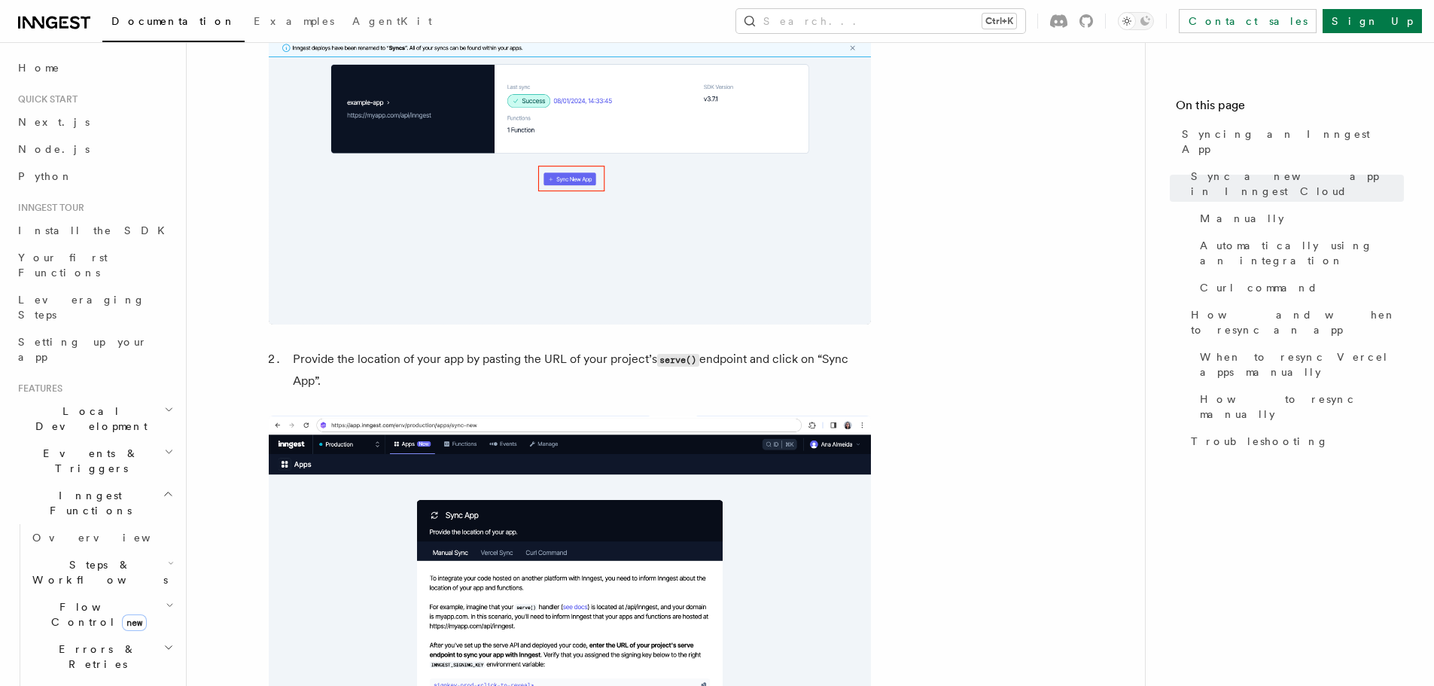
scroll to position [903, 0]
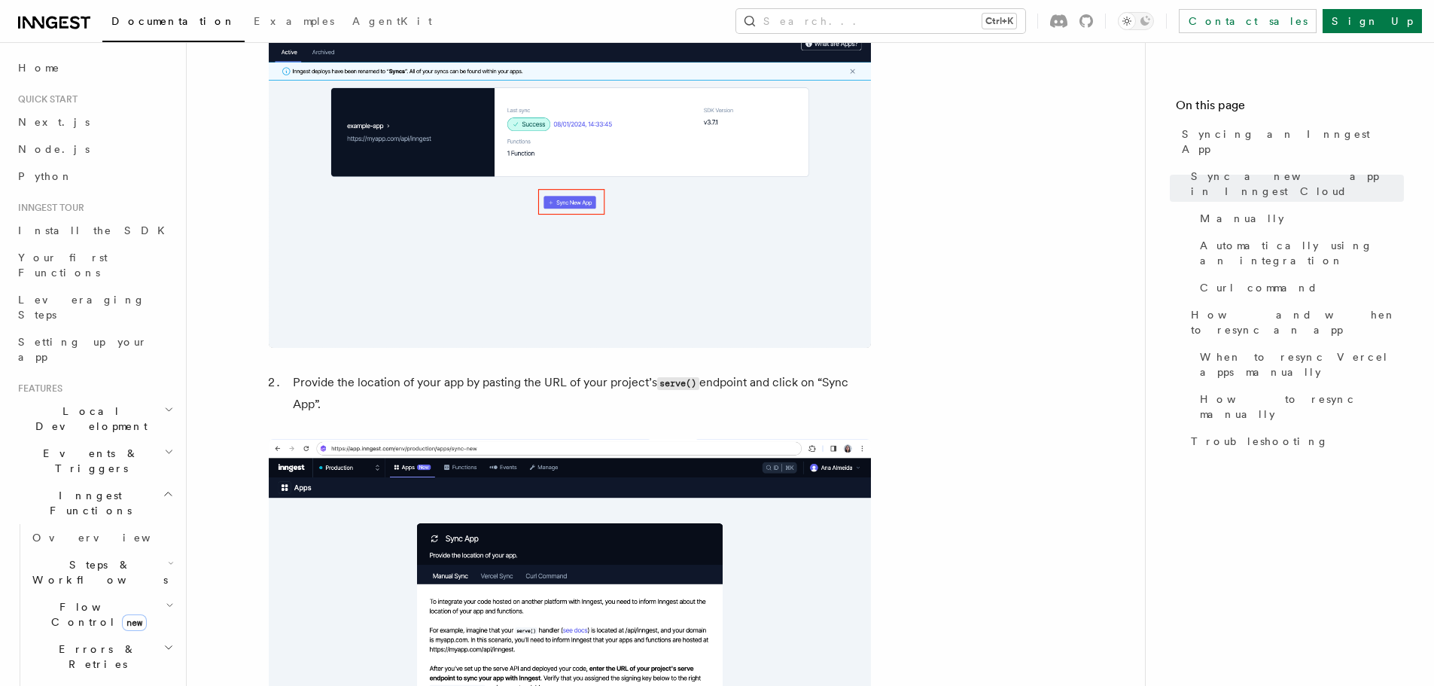
click at [618, 387] on li "Provide the location of your app by pasting the URL of your project’s serve() e…" at bounding box center [579, 393] width 583 height 43
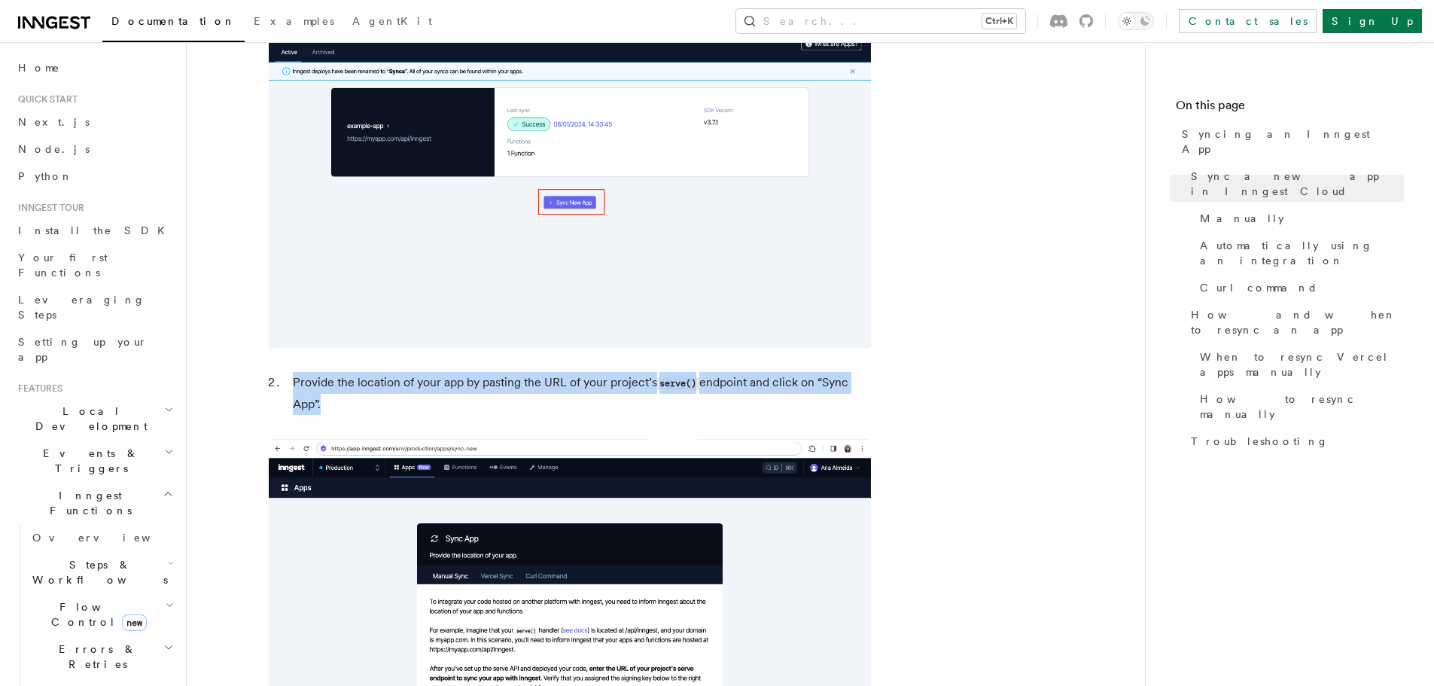
click at [618, 387] on li "Provide the location of your app by pasting the URL of your project’s serve() e…" at bounding box center [579, 393] width 583 height 43
copy ol "Provide the location of your app by pasting the URL of your project’s serve() e…"
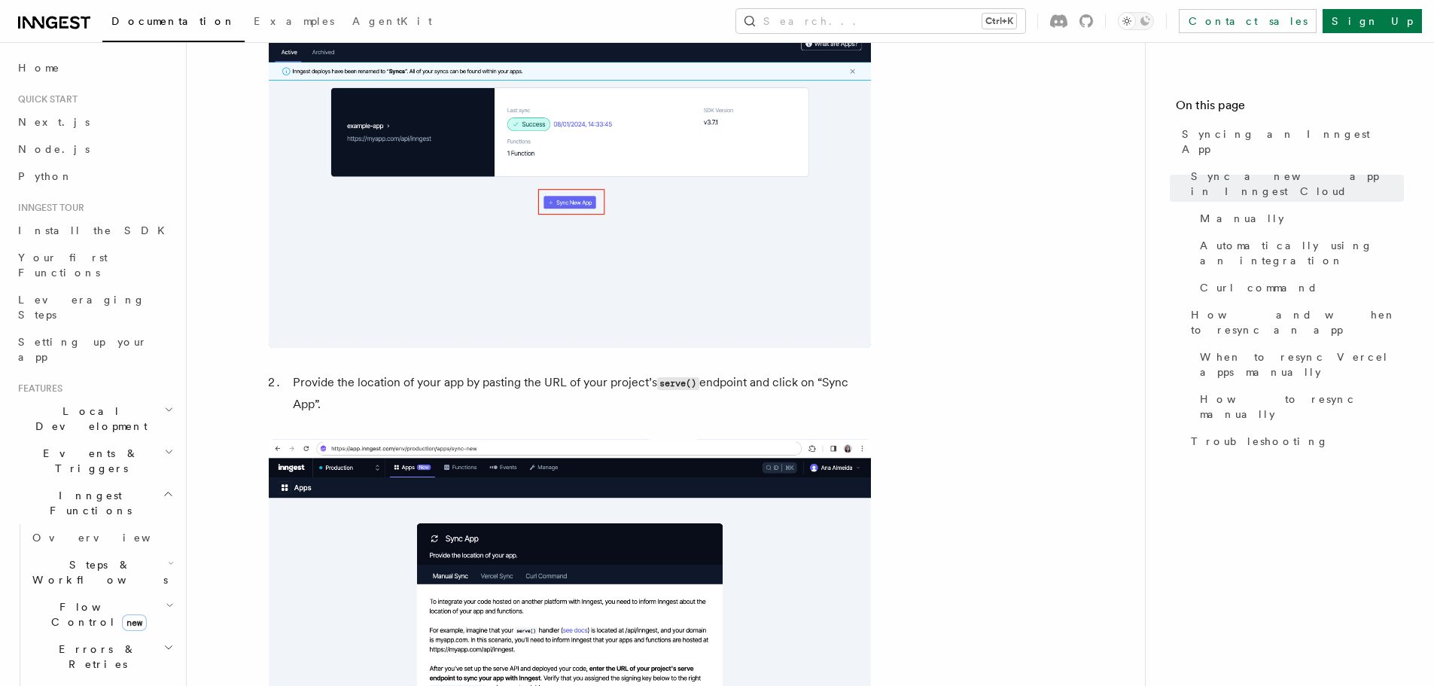
click at [164, 404] on icon "button" at bounding box center [169, 410] width 10 height 12
click at [102, 286] on link "Leveraging Steps" at bounding box center [94, 307] width 165 height 42
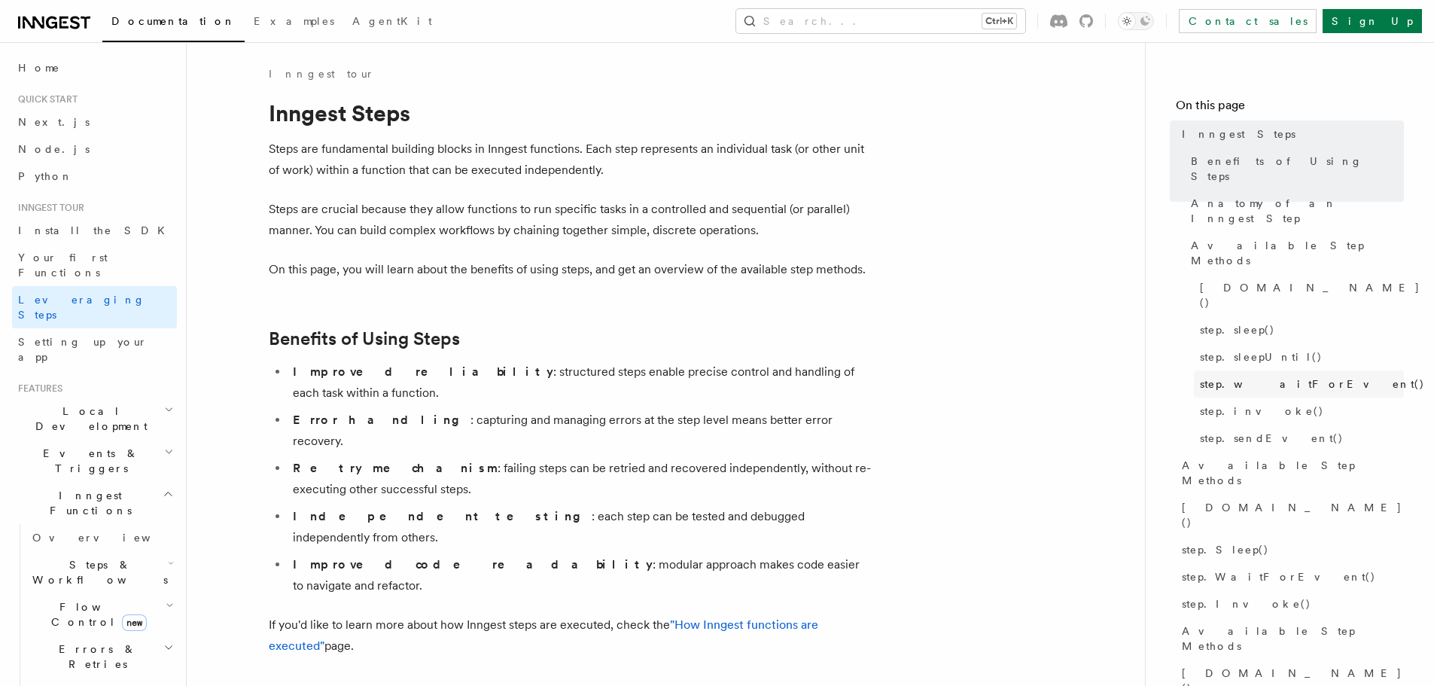
scroll to position [94, 0]
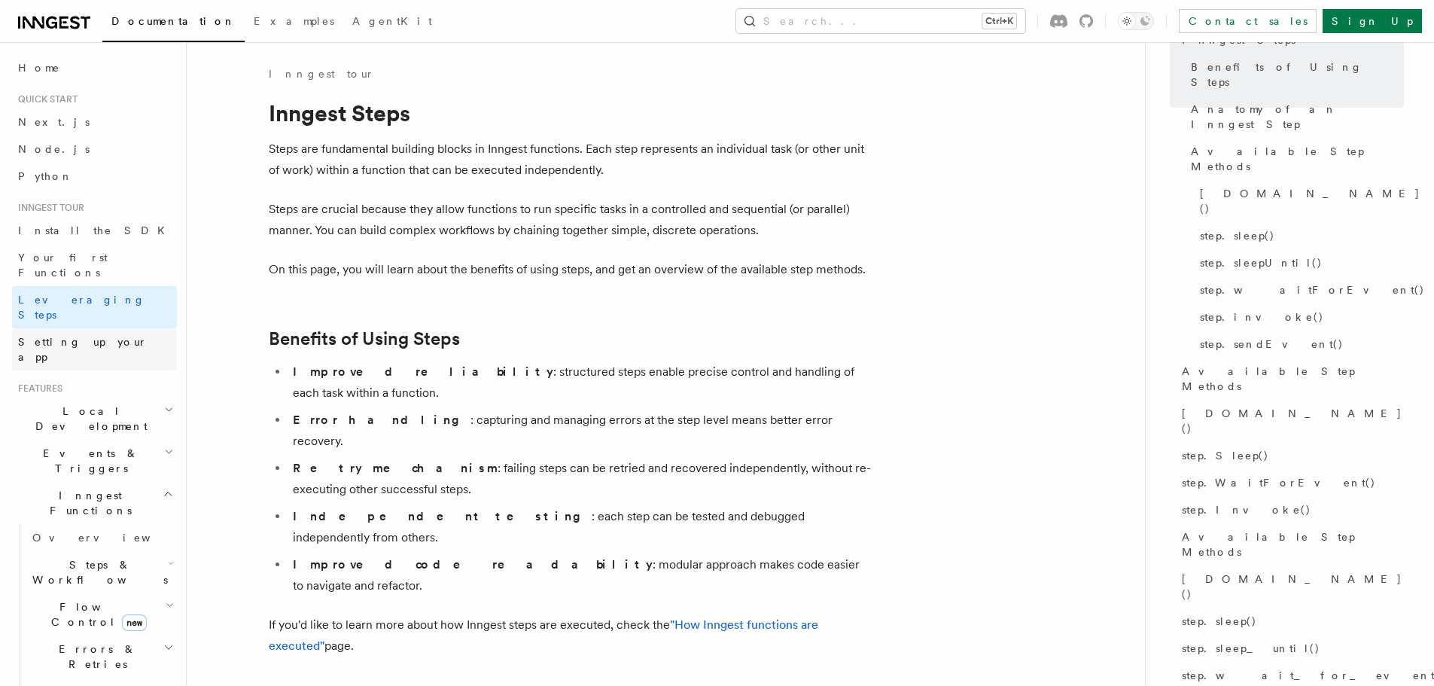
click at [69, 336] on span "Setting up your app" at bounding box center [82, 349] width 129 height 27
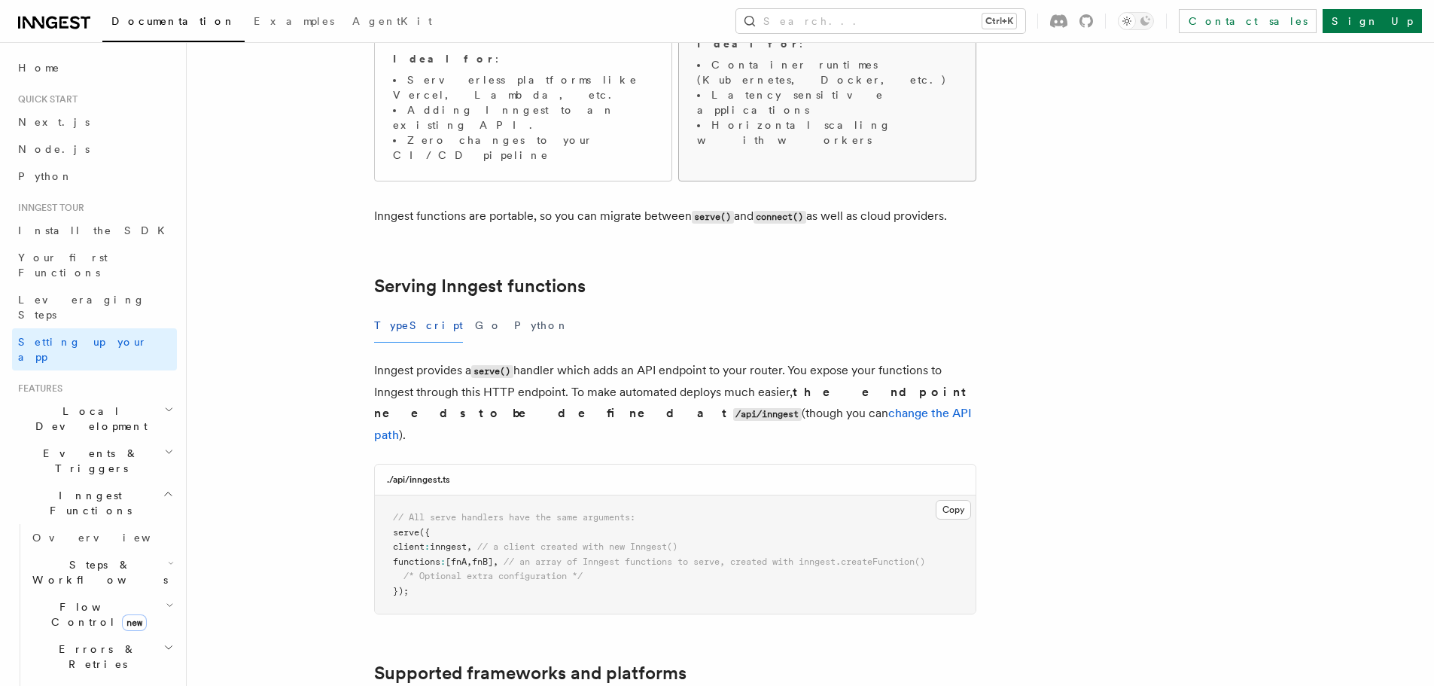
scroll to position [602, 0]
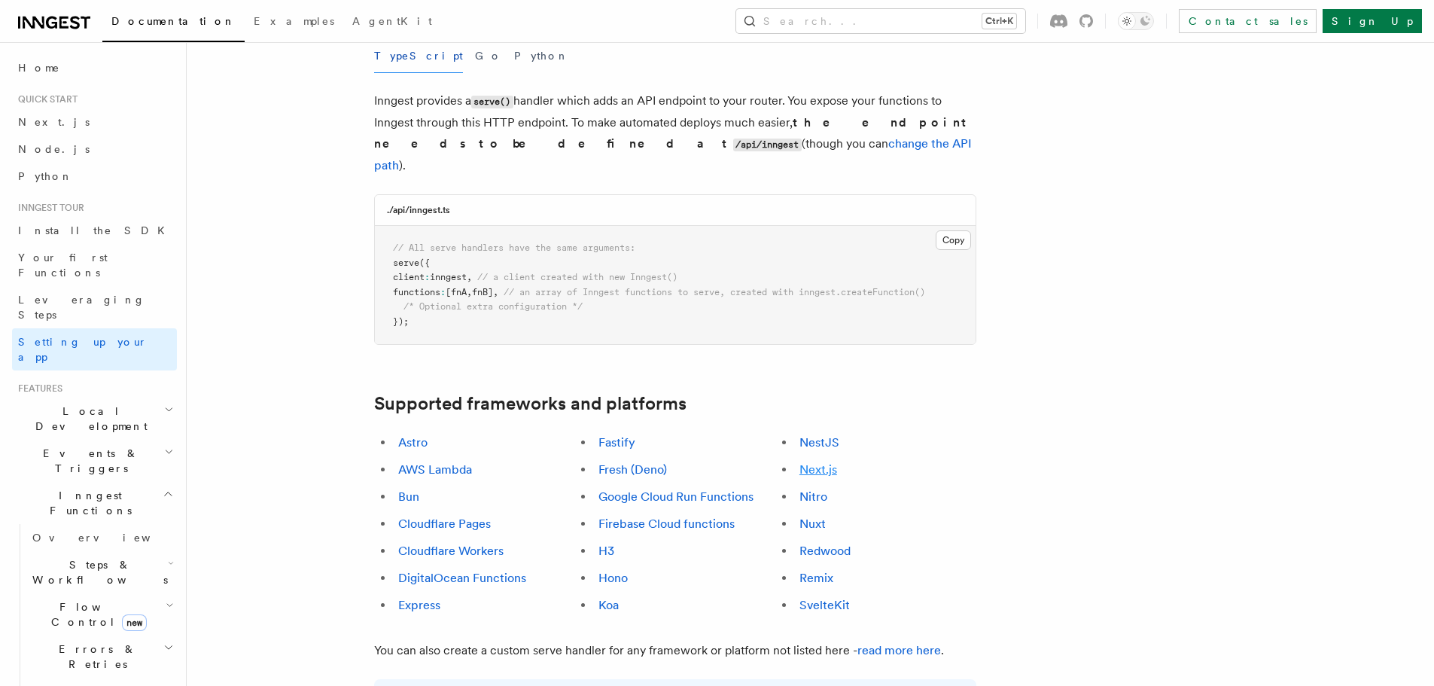
click at [806, 462] on link "Next.js" at bounding box center [818, 469] width 38 height 14
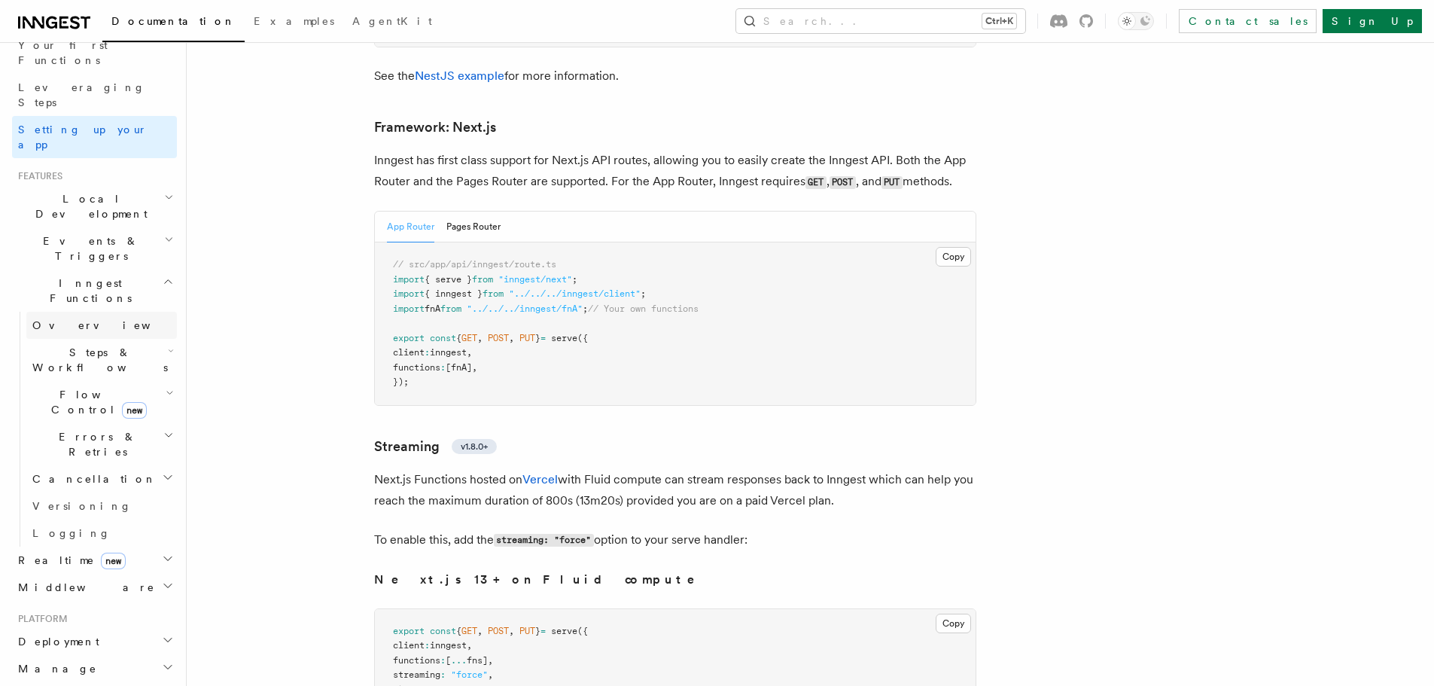
scroll to position [226, 0]
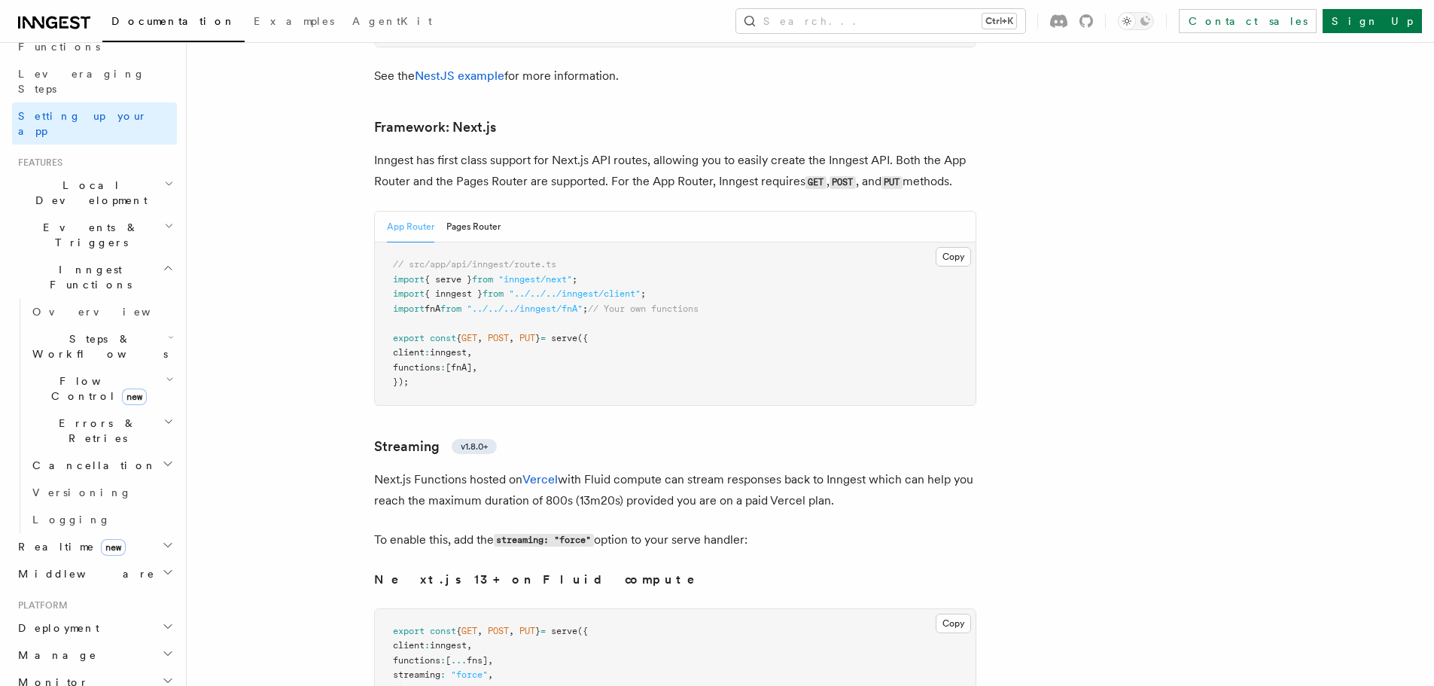
click at [120, 614] on h2 "Deployment" at bounding box center [94, 627] width 165 height 27
click at [97, 641] on link "Overview" at bounding box center [101, 654] width 151 height 27
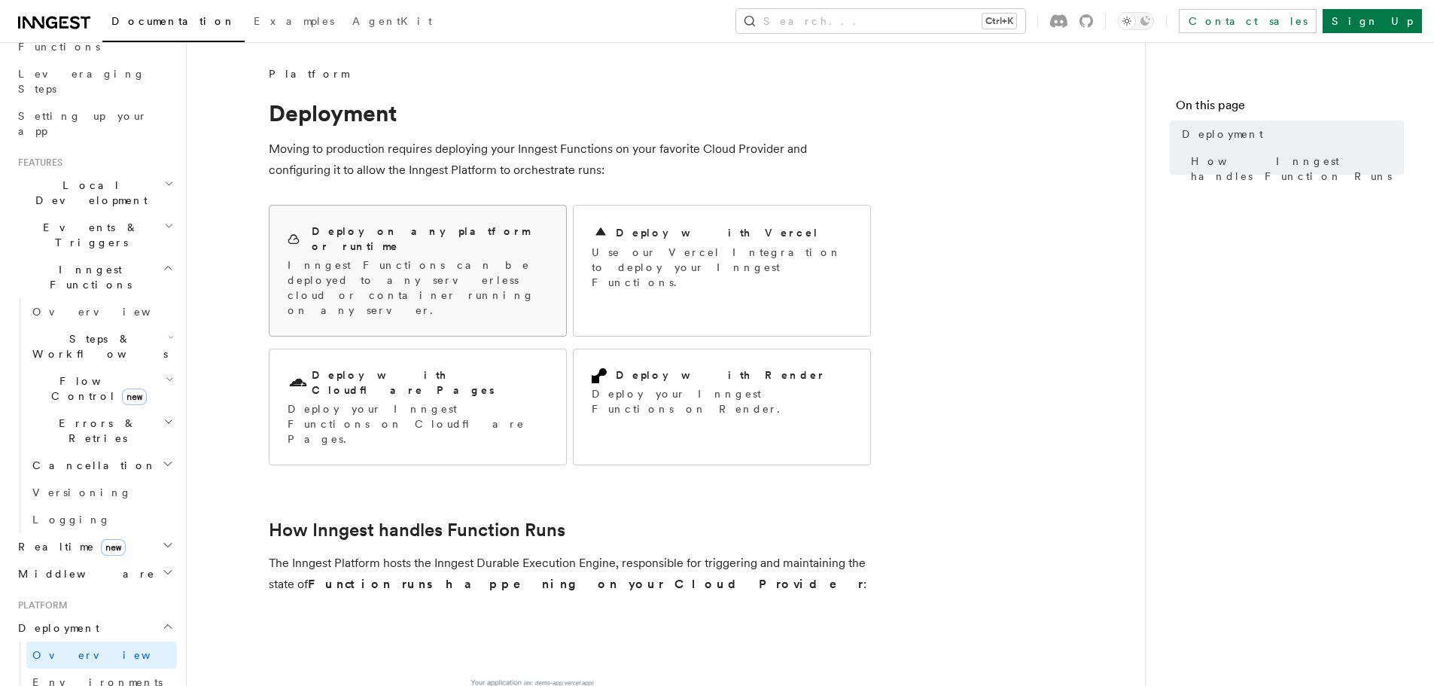
click at [439, 257] on p "Inngest Functions can be deployed to any serverless cloud or container running …" at bounding box center [418, 287] width 260 height 60
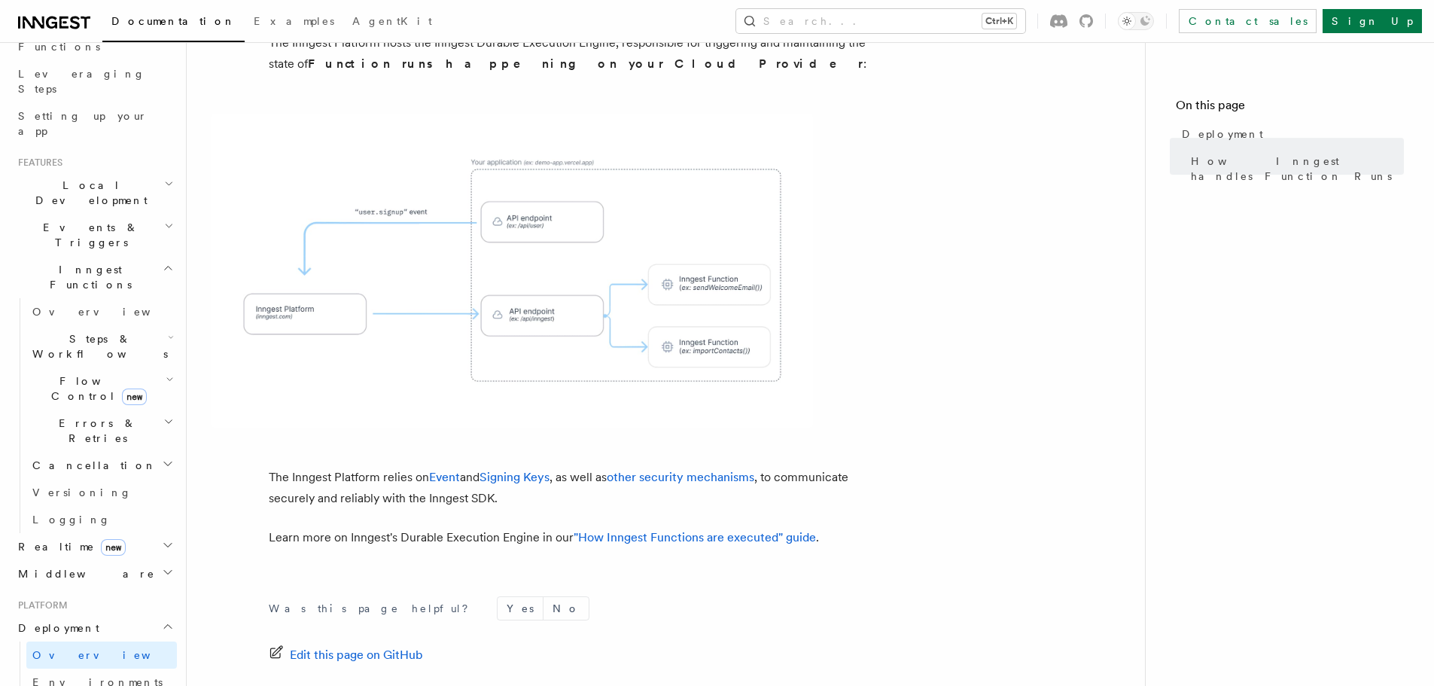
scroll to position [527, 0]
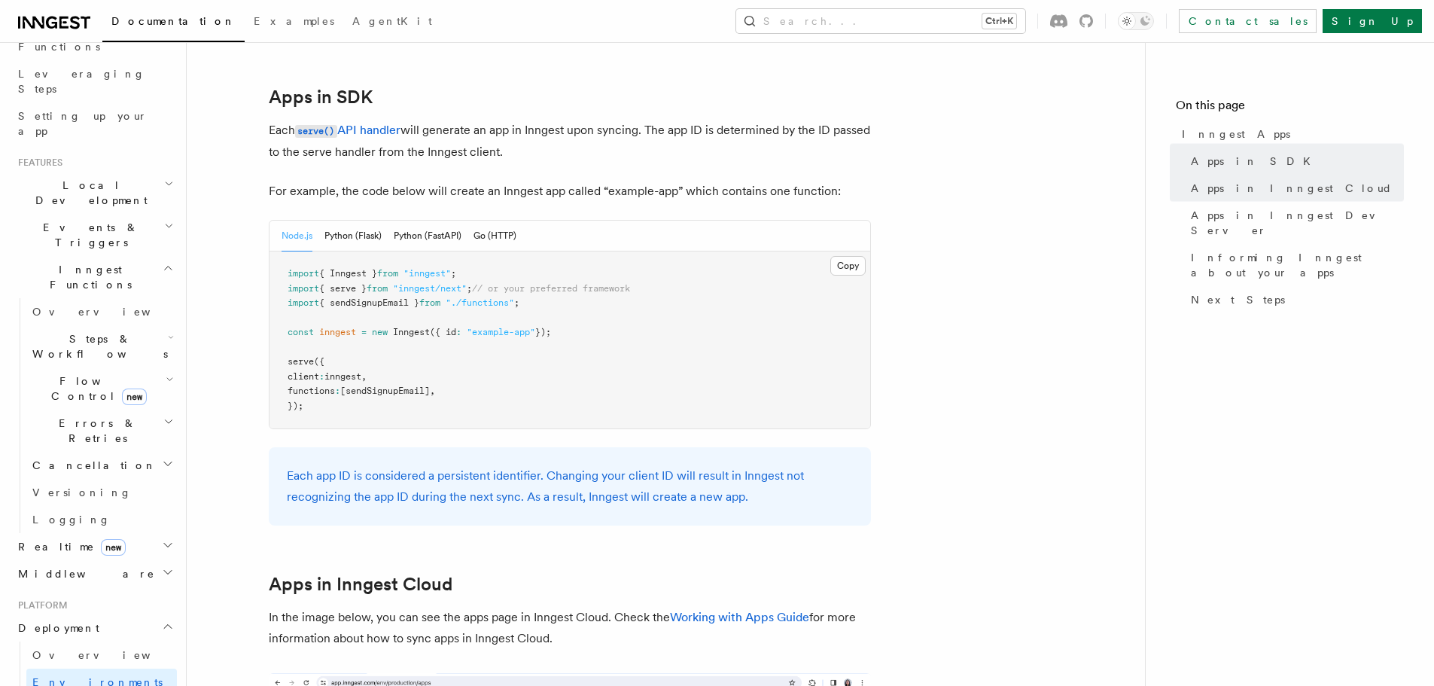
scroll to position [602, 0]
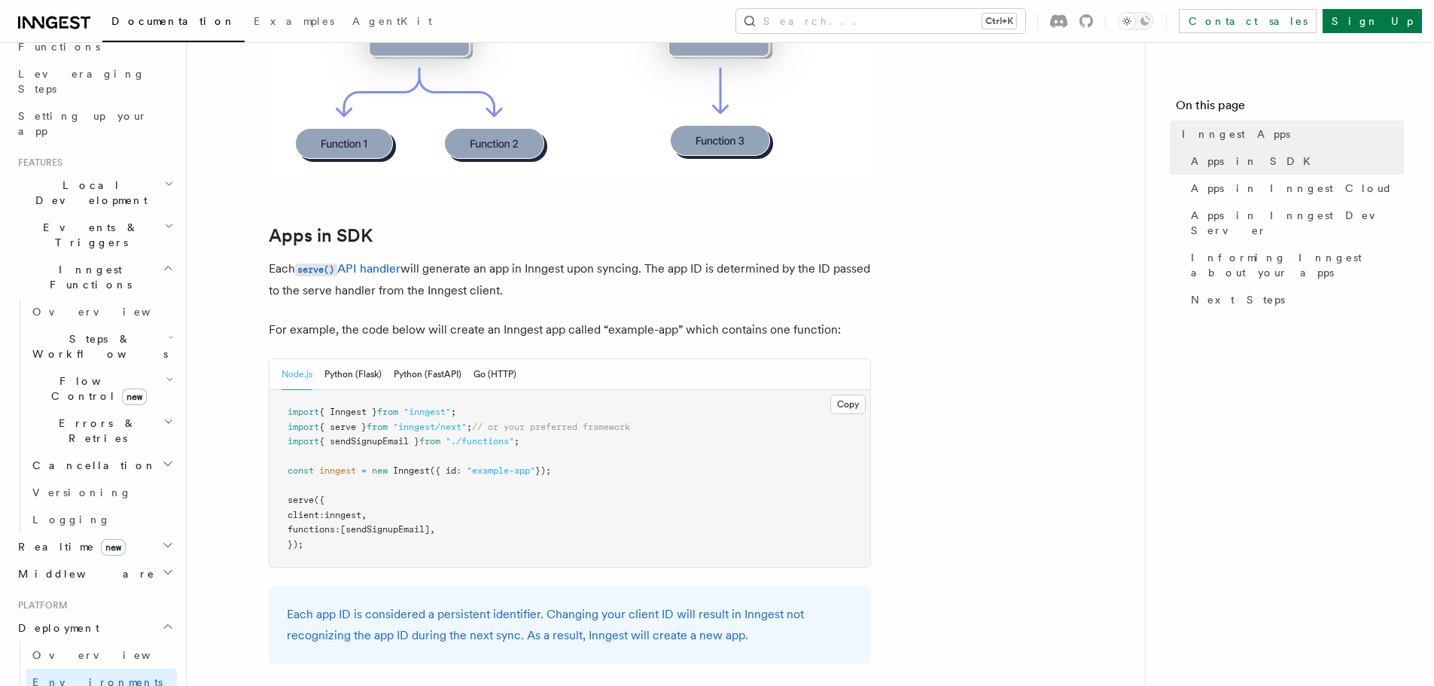
click at [680, 258] on p "Each serve() API handler will generate an app in Inngest upon syncing. The app …" at bounding box center [570, 279] width 602 height 43
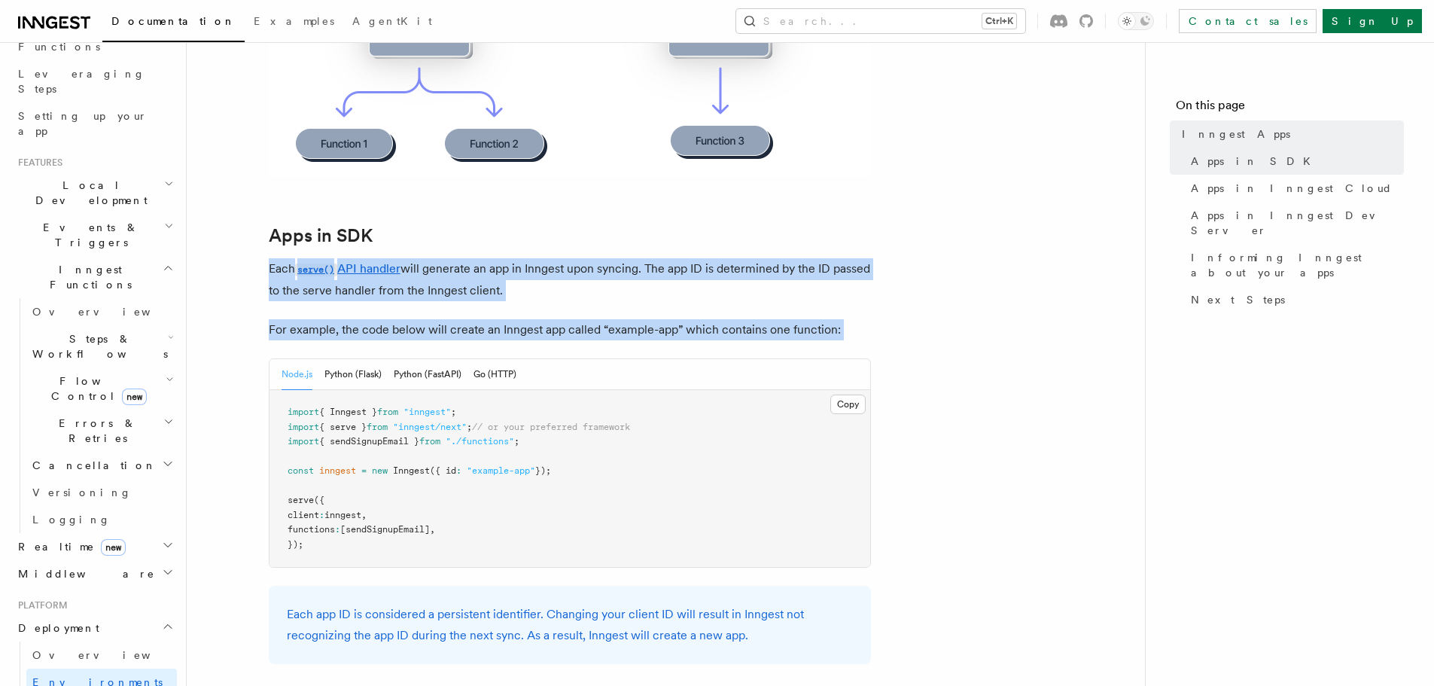
drag, startPoint x: 680, startPoint y: 258, endPoint x: 691, endPoint y: 337, distance: 79.1
copy article "Each serve() API handler will generate an app in Inngest upon syncing. The app …"
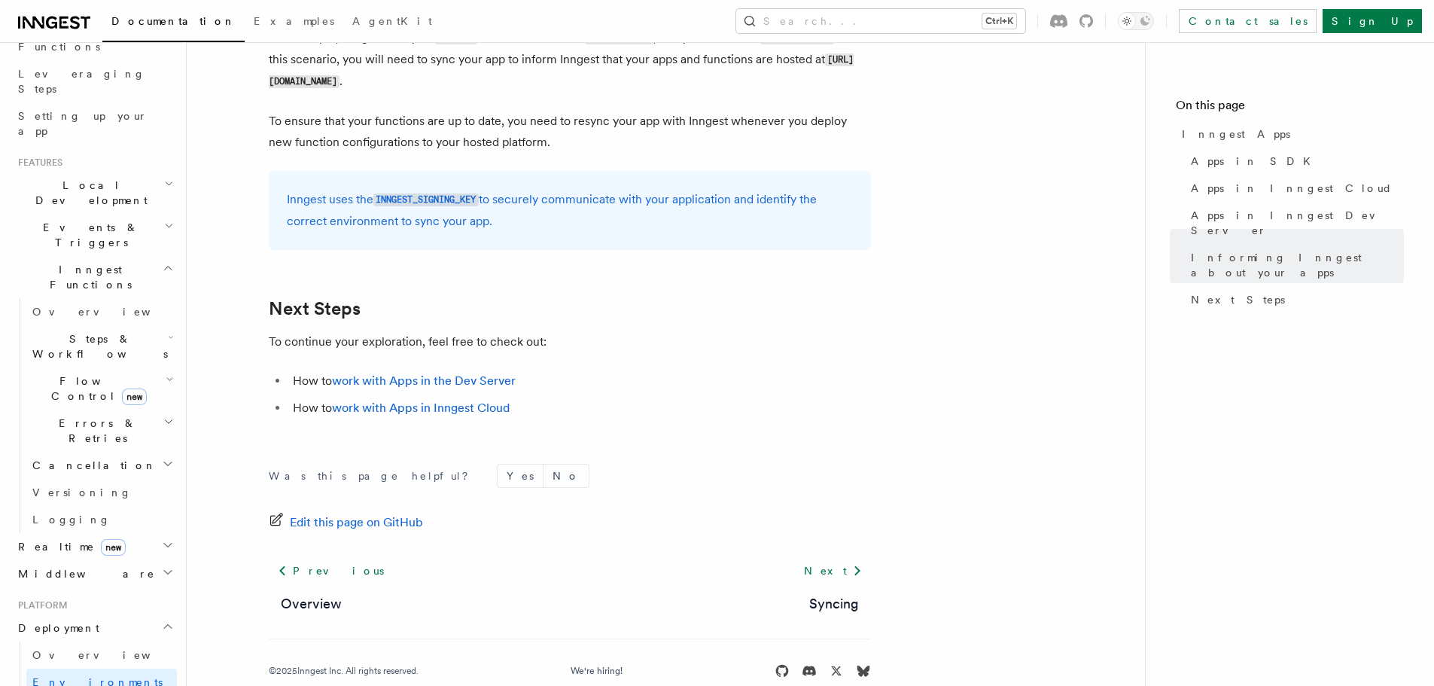
scroll to position [2425, 0]
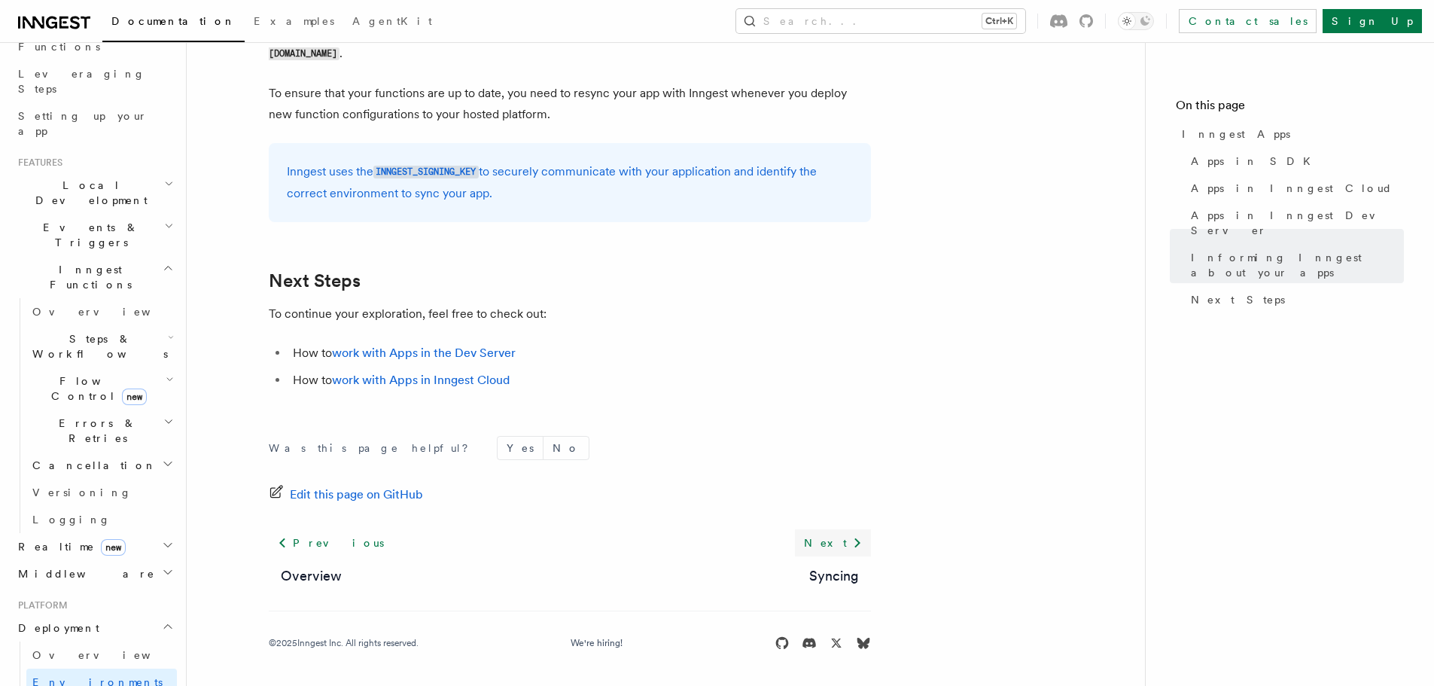
click at [860, 545] on icon at bounding box center [857, 543] width 18 height 18
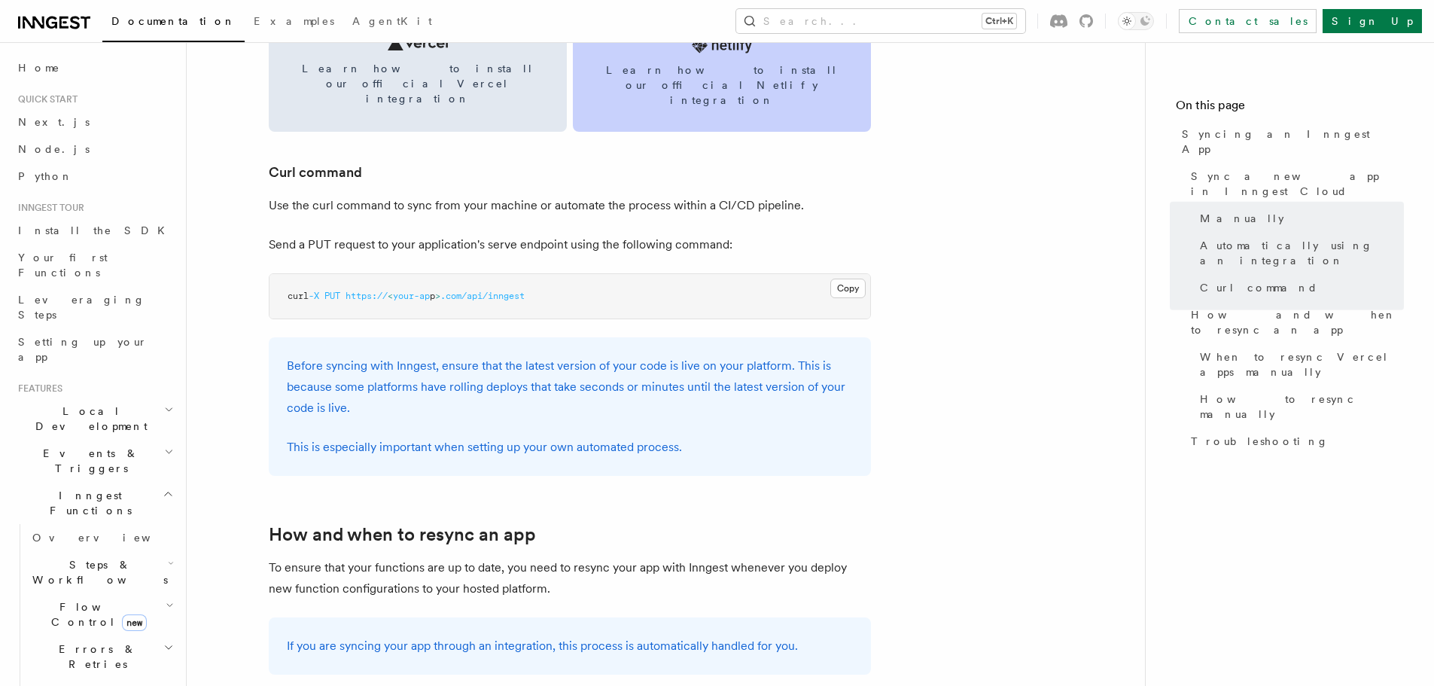
scroll to position [1957, 0]
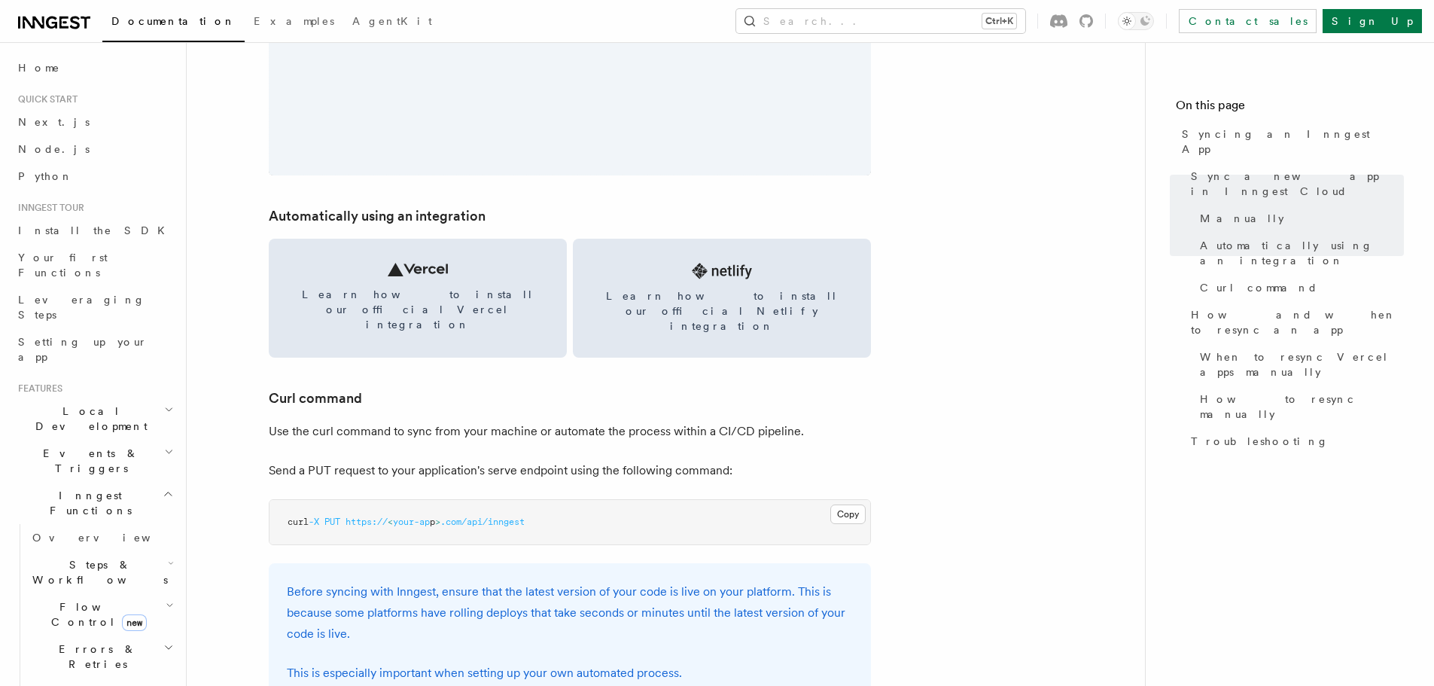
click at [455, 421] on p "Use the curl command to sync from your machine or automate the process within a…" at bounding box center [570, 431] width 602 height 21
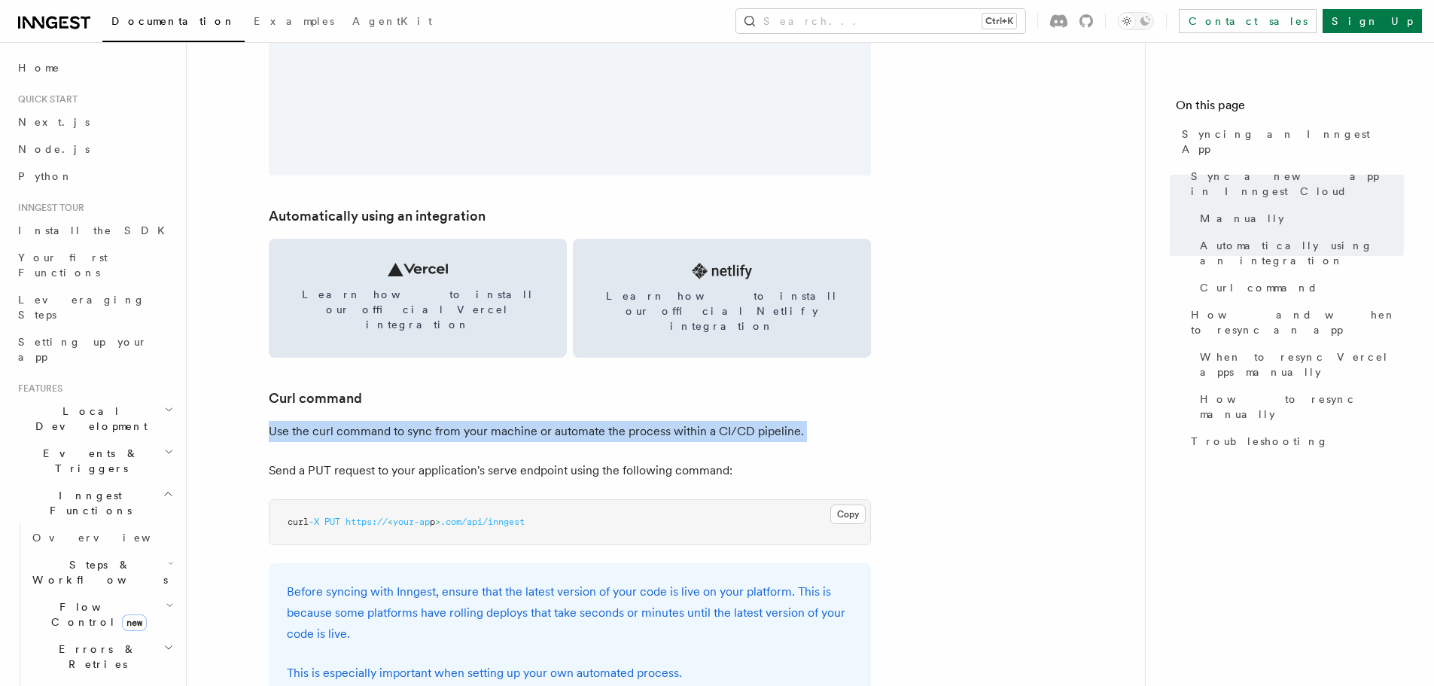
click at [455, 421] on p "Use the curl command to sync from your machine or automate the process within a…" at bounding box center [570, 431] width 602 height 21
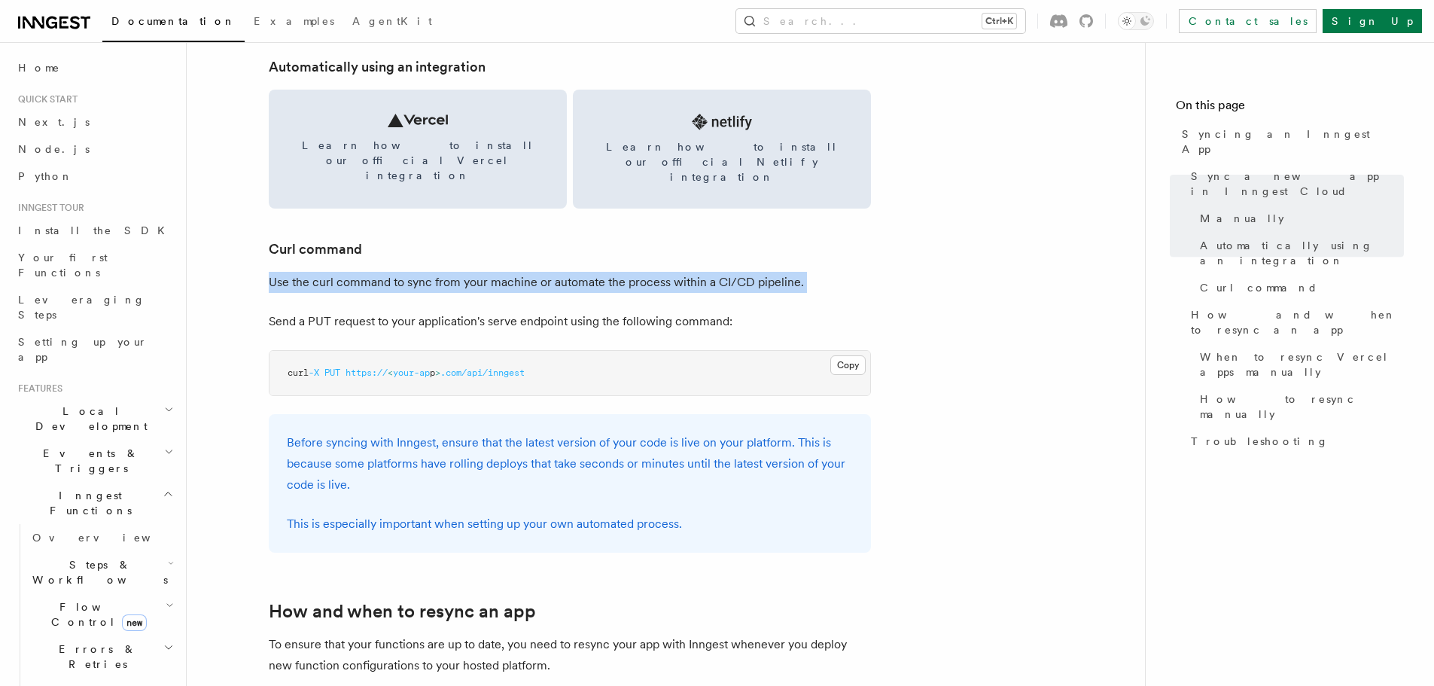
scroll to position [2108, 0]
click at [1219, 211] on span "Manually" at bounding box center [1242, 218] width 84 height 15
